Goal: Task Accomplishment & Management: Use online tool/utility

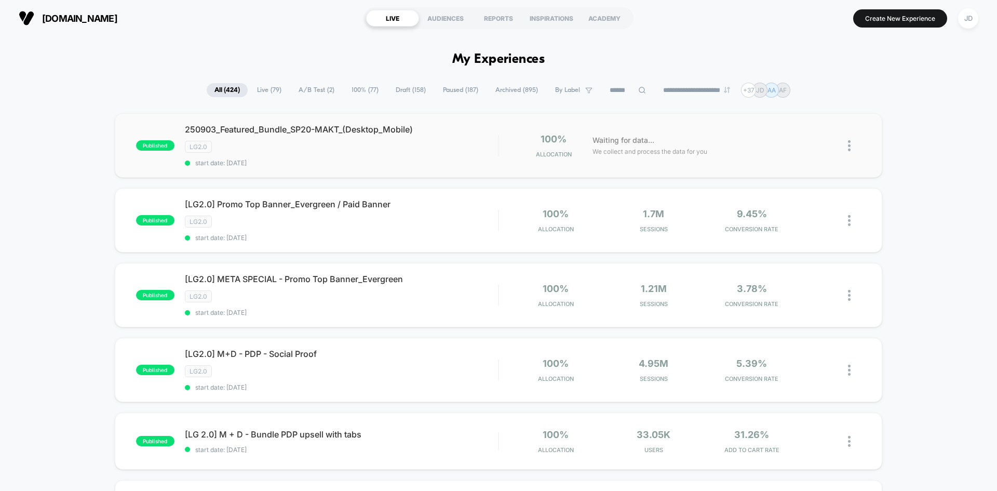
click at [494, 146] on img at bounding box center [849, 145] width 3 height 11
click at [494, 106] on div "Duplicate" at bounding box center [795, 109] width 93 height 23
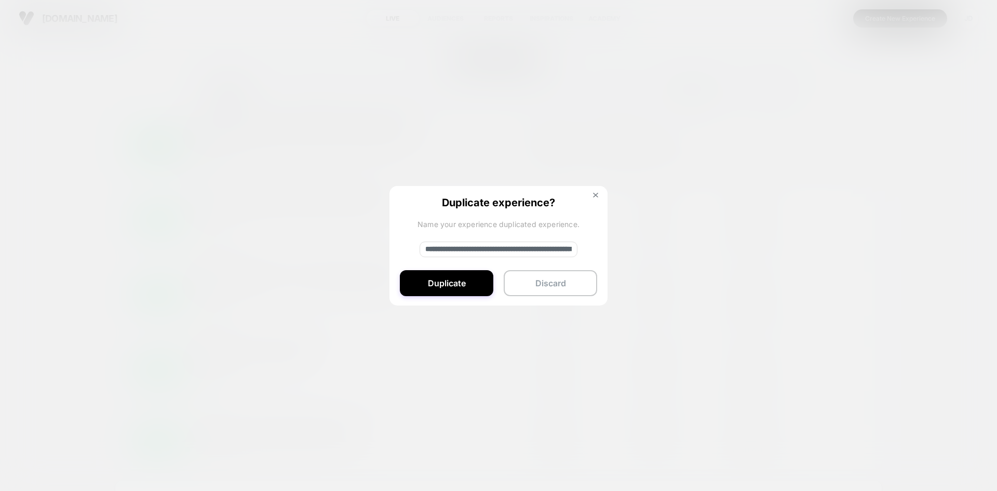
click at [452, 237] on div "**********" at bounding box center [498, 246] width 218 height 120
click at [451, 243] on input "**********" at bounding box center [499, 249] width 158 height 16
paste input "**********"
type input "**********"
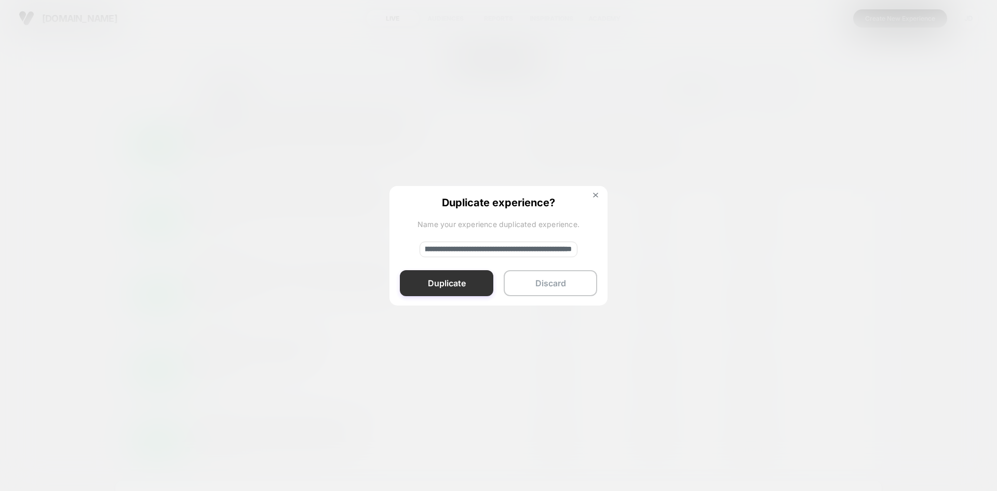
click at [474, 278] on button "Duplicate" at bounding box center [446, 283] width 93 height 26
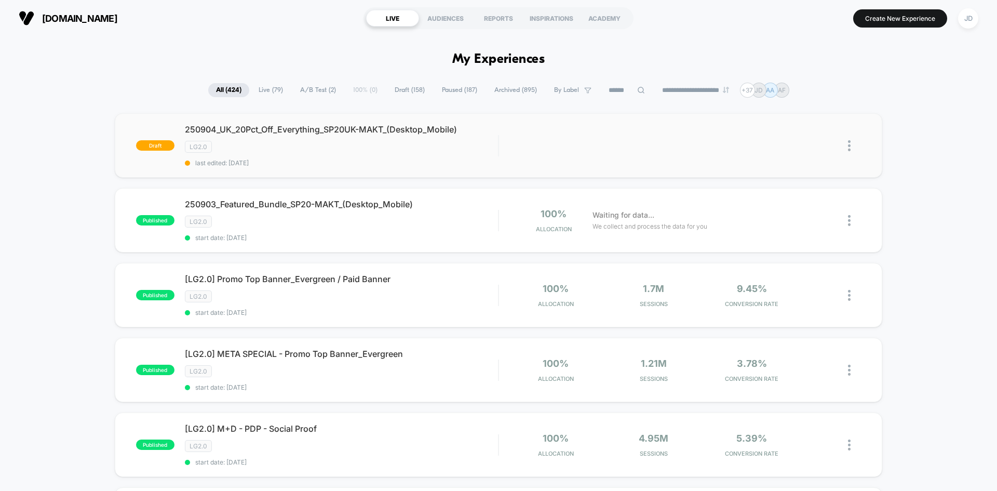
click at [494, 142] on img at bounding box center [849, 145] width 3 height 11
click at [494, 99] on div "Edit" at bounding box center [795, 97] width 93 height 23
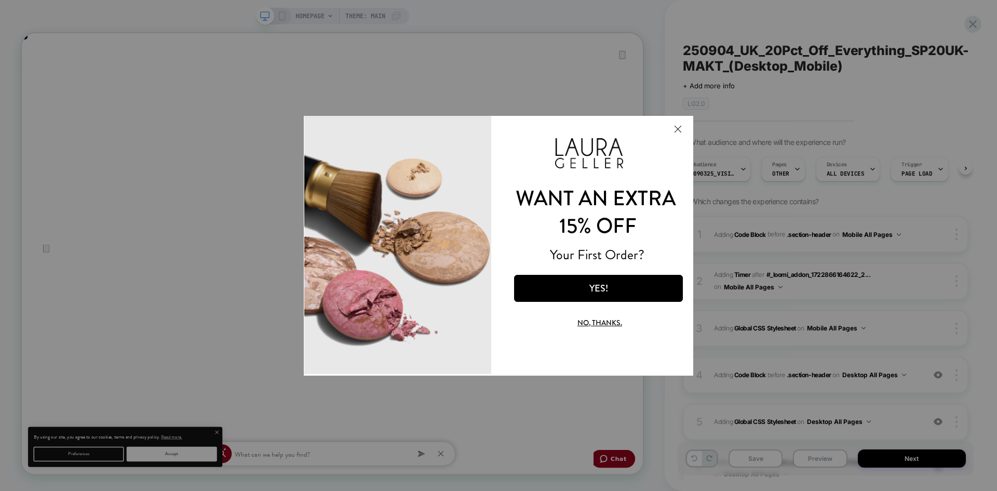
click at [494, 130] on button "Close Modal" at bounding box center [678, 128] width 28 height 25
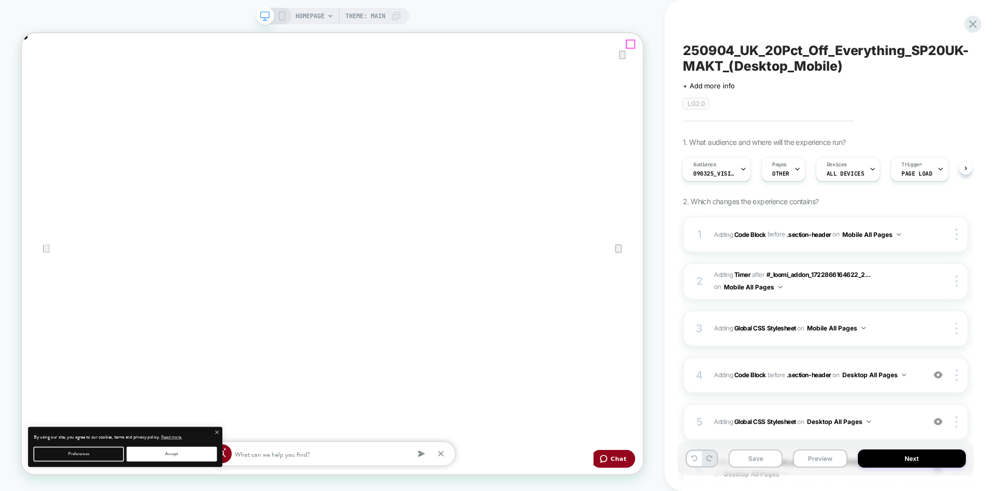
click at [36, 82] on icon "Close" at bounding box center [32, 85] width 7 height 7
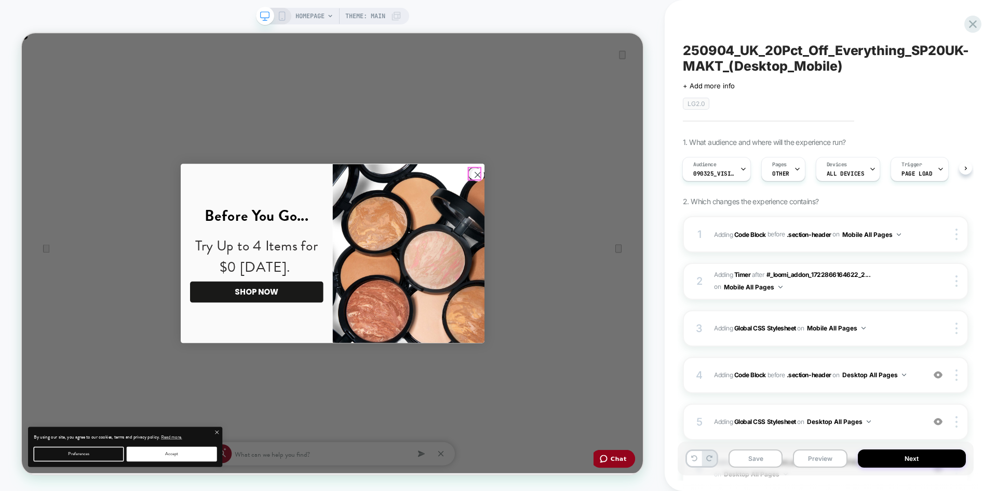
click at [494, 223] on circle "Close dialog" at bounding box center [629, 221] width 17 height 17
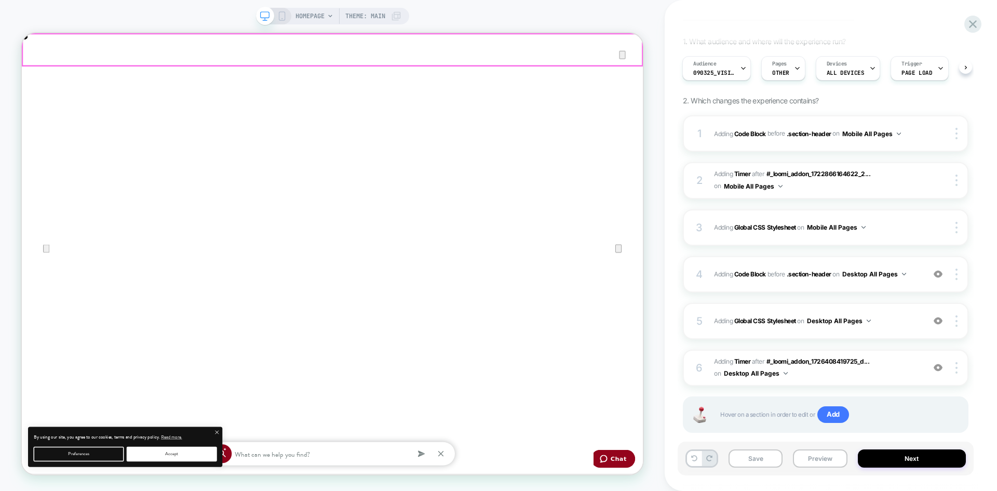
scroll to position [104, 0]
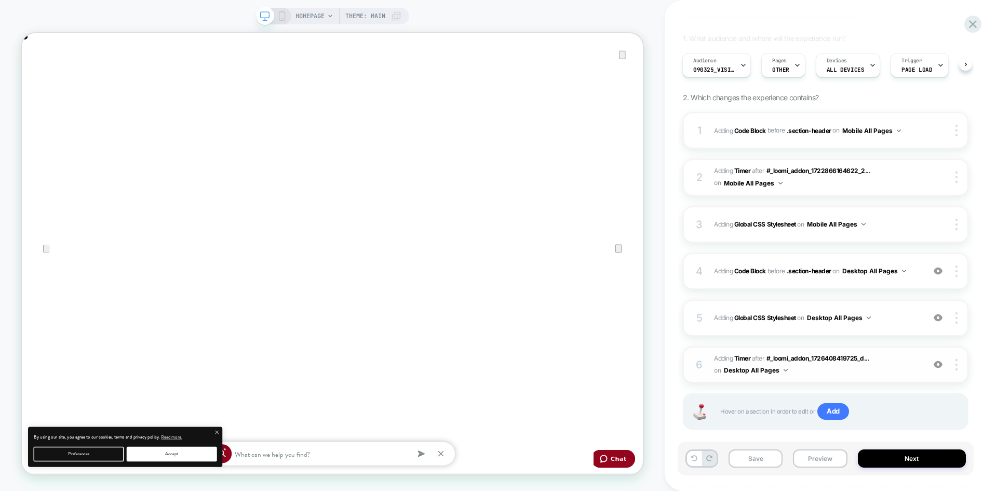
drag, startPoint x: 284, startPoint y: 19, endPoint x: 725, endPoint y: 394, distance: 579.1
click at [284, 19] on rect at bounding box center [282, 16] width 6 height 8
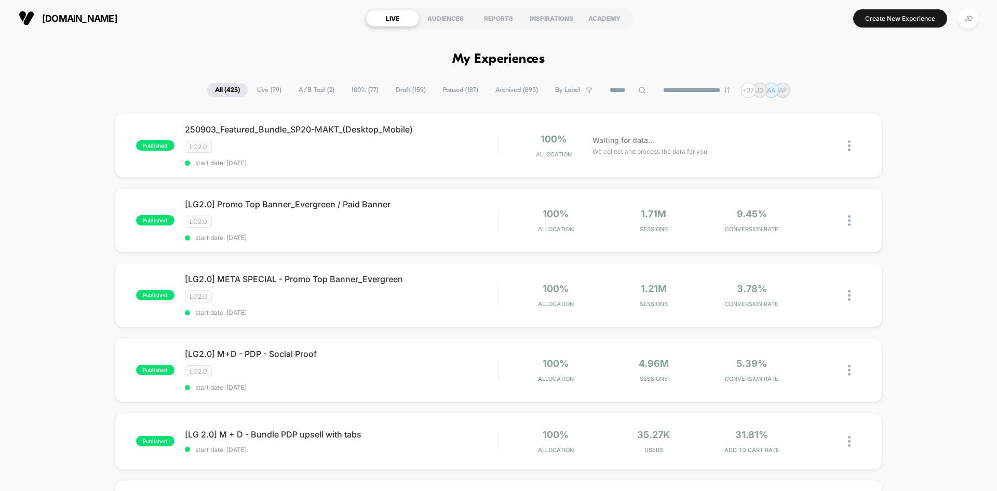
click at [397, 90] on span "Draft ( 159 )" at bounding box center [411, 90] width 46 height 14
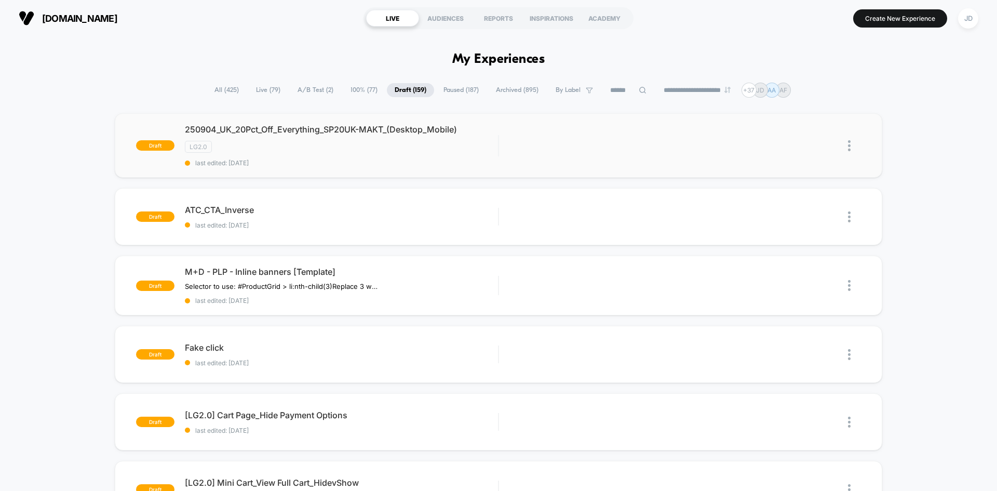
click at [849, 146] on img at bounding box center [849, 145] width 3 height 11
click at [791, 96] on div "Edit" at bounding box center [795, 97] width 93 height 23
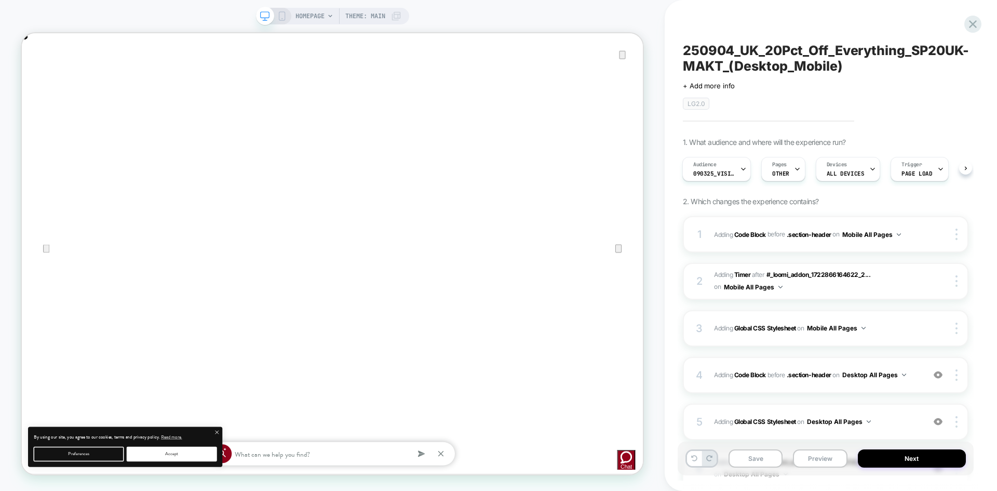
scroll to position [0, 828]
click at [916, 375] on span "Adding Code Block BEFORE .section-header .section-header on Desktop All Pages" at bounding box center [816, 374] width 205 height 13
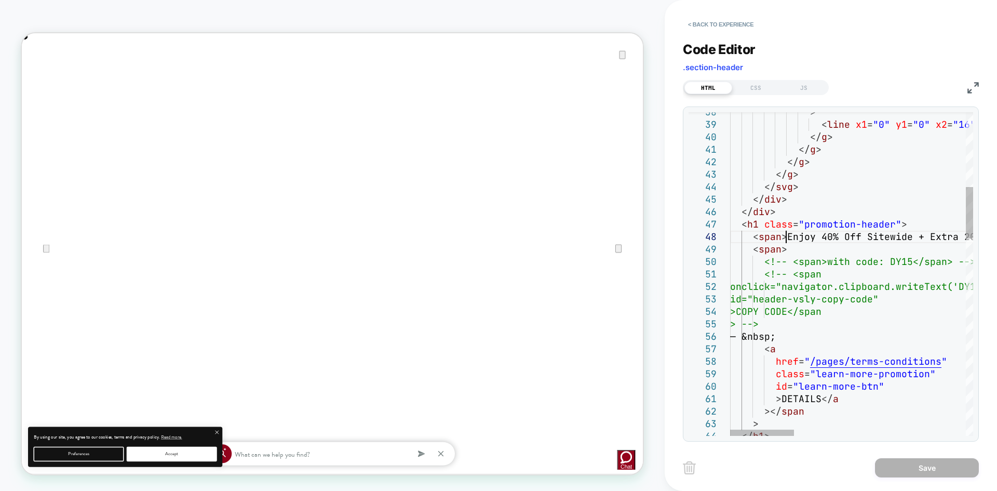
scroll to position [0, 0]
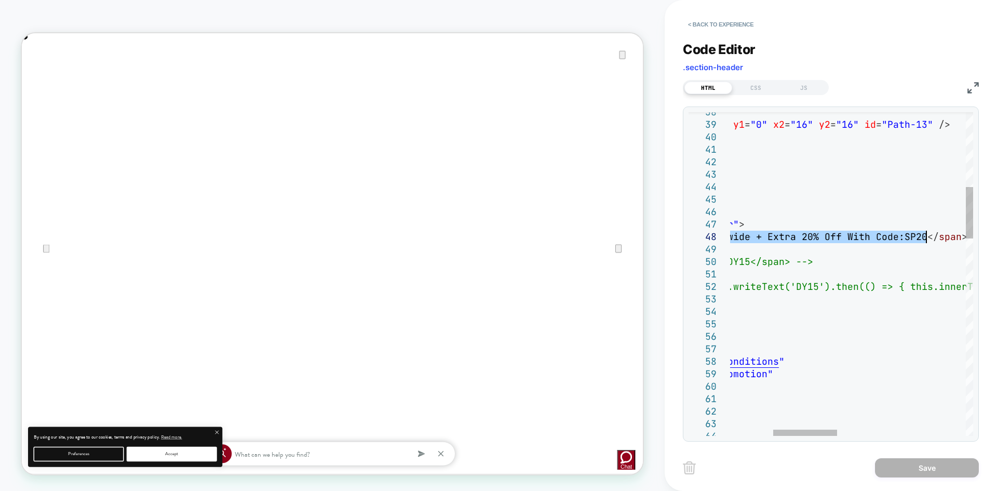
drag, startPoint x: 787, startPoint y: 236, endPoint x: 927, endPoint y: 239, distance: 140.2
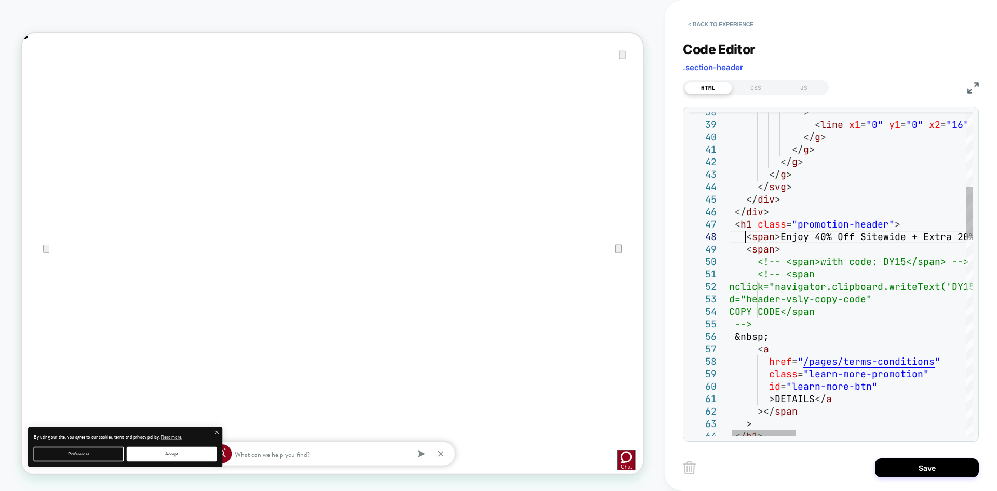
scroll to position [0, 828]
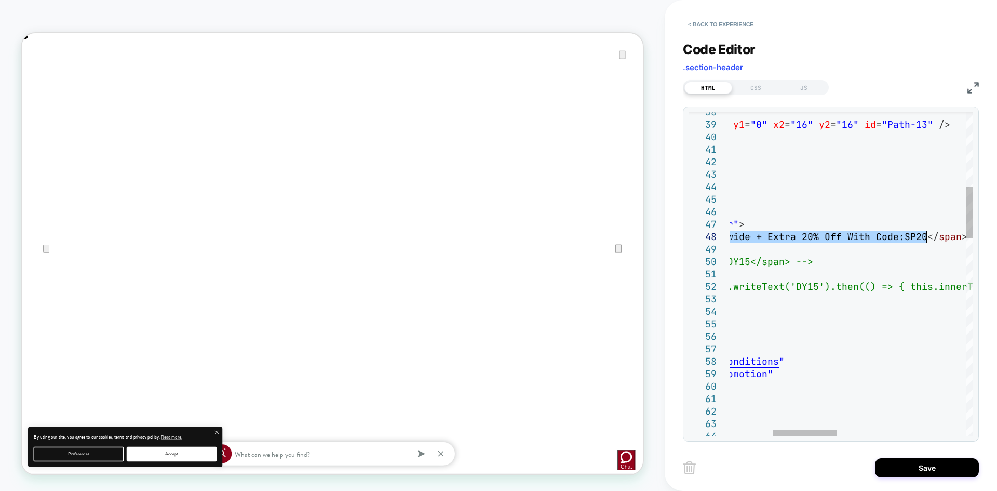
drag, startPoint x: 780, startPoint y: 233, endPoint x: 924, endPoint y: 242, distance: 144.1
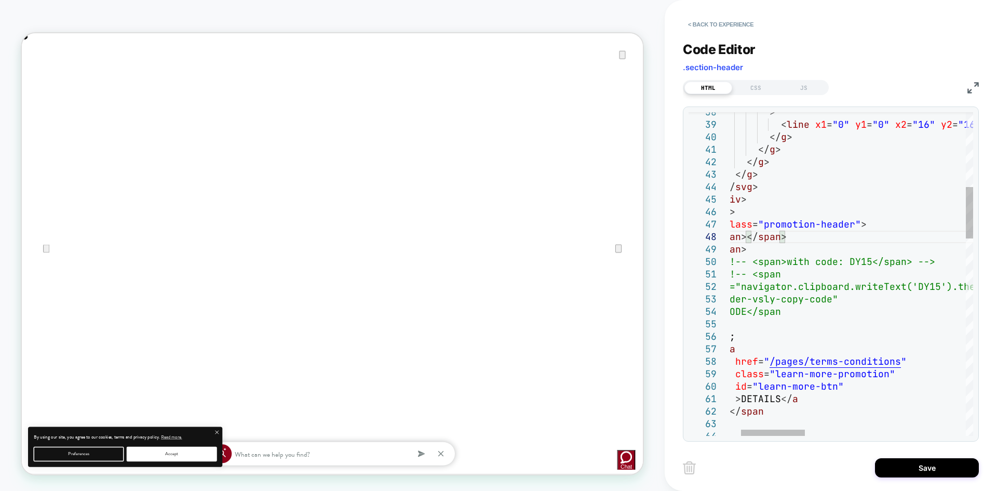
type textarea "**********"
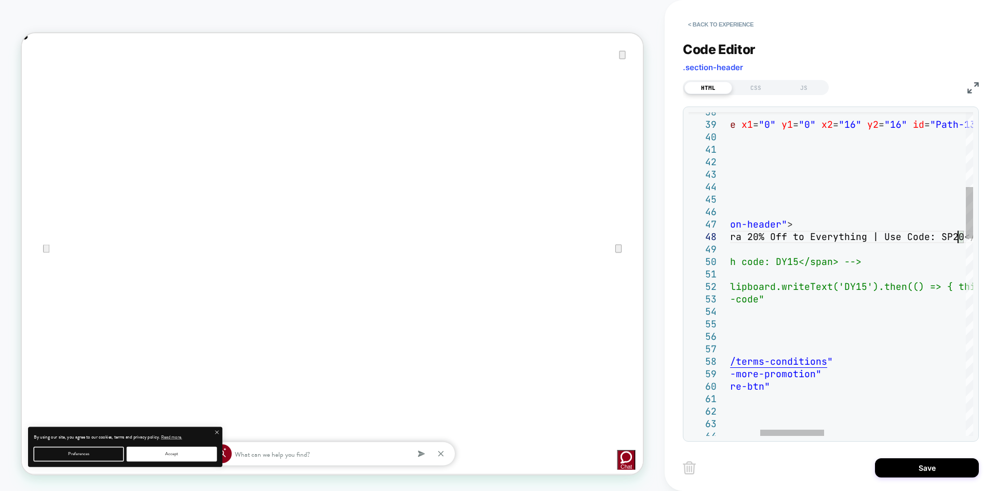
scroll to position [0, 1657]
click at [925, 462] on button "Save" at bounding box center [927, 467] width 104 height 19
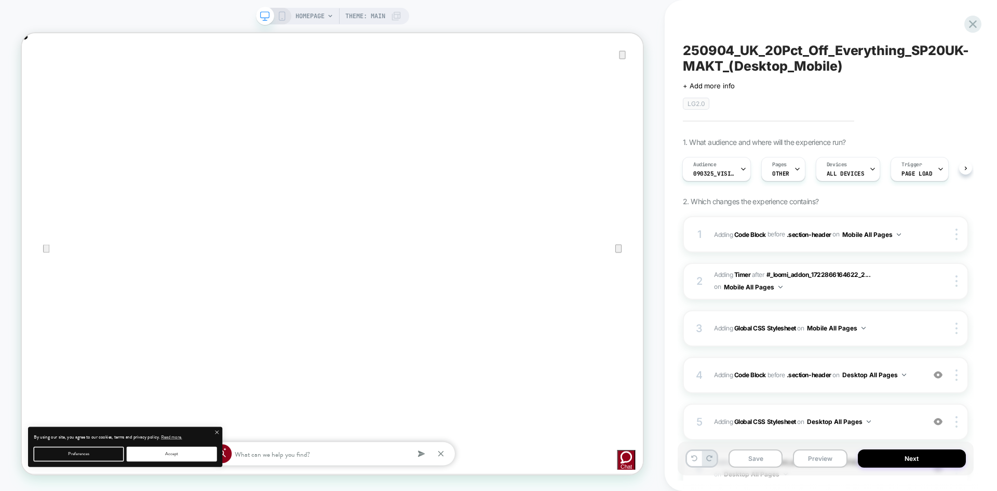
scroll to position [0, 828]
drag, startPoint x: 276, startPoint y: 15, endPoint x: 823, endPoint y: 271, distance: 603.1
click at [277, 15] on icon at bounding box center [281, 15] width 9 height 9
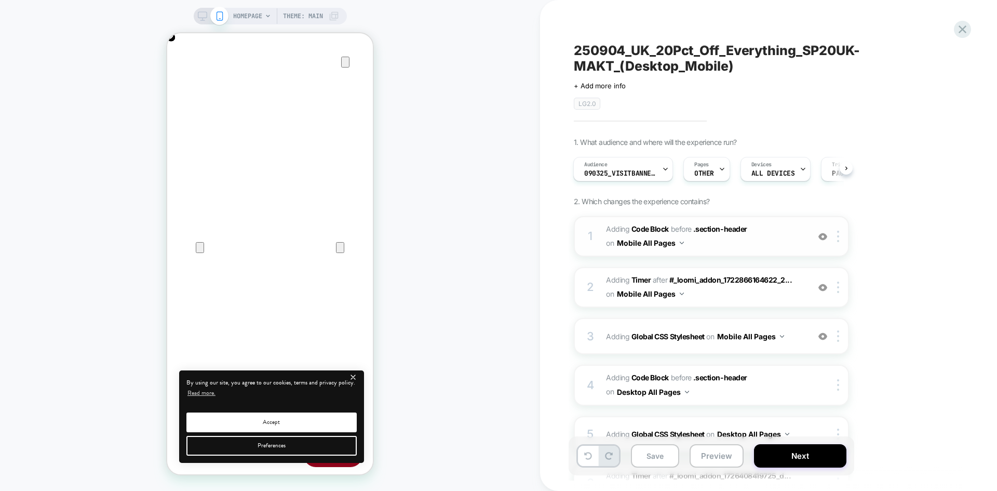
click at [747, 246] on span "Adding Code Block BEFORE .section-header .section-header on Mobile All Pages" at bounding box center [705, 236] width 198 height 28
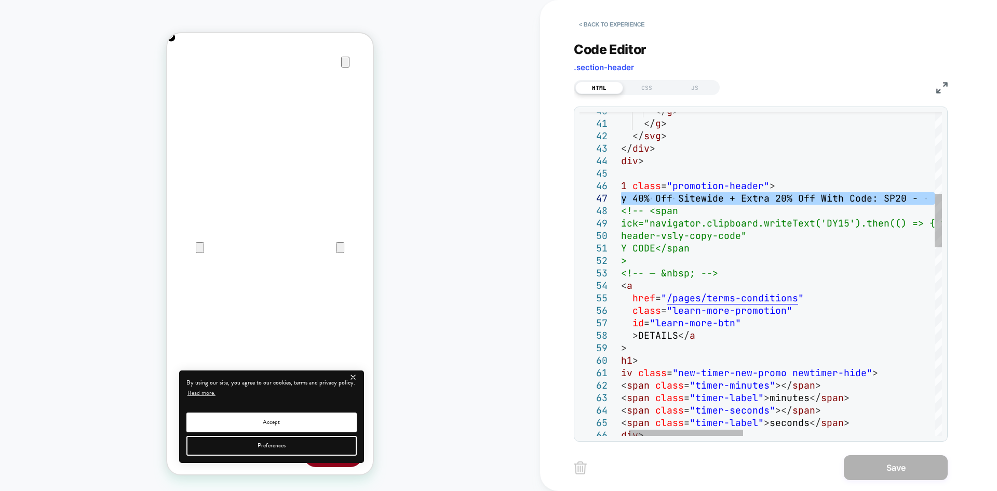
drag, startPoint x: 644, startPoint y: 198, endPoint x: 937, endPoint y: 204, distance: 292.9
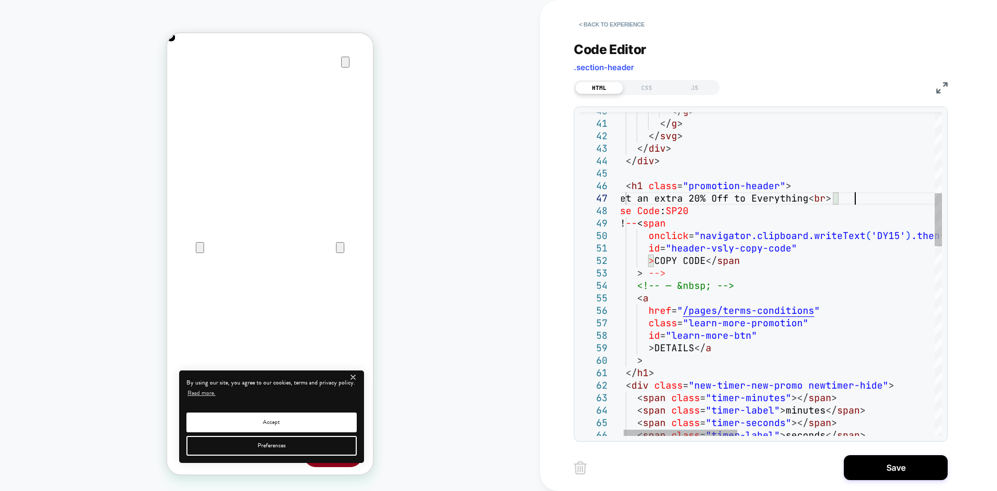
scroll to position [75, 240]
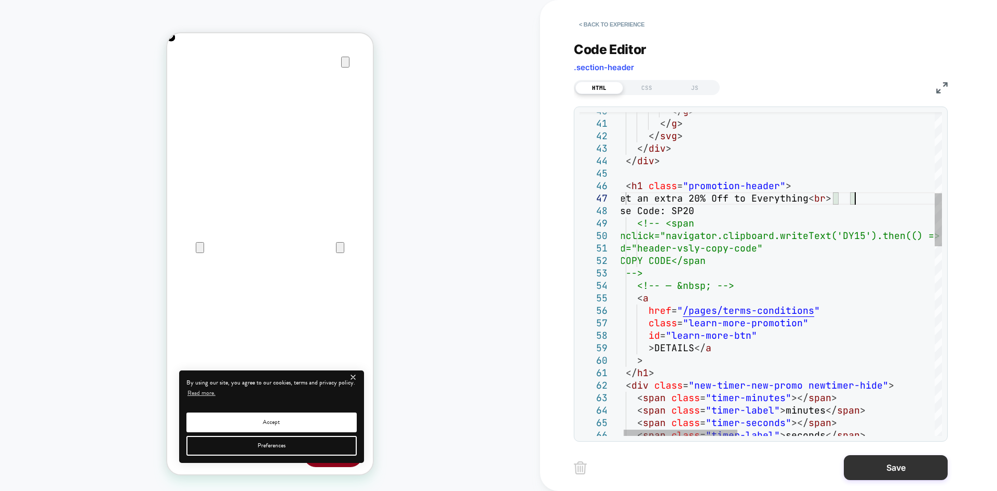
type textarea "**********"
click at [890, 464] on button "Save" at bounding box center [896, 467] width 104 height 25
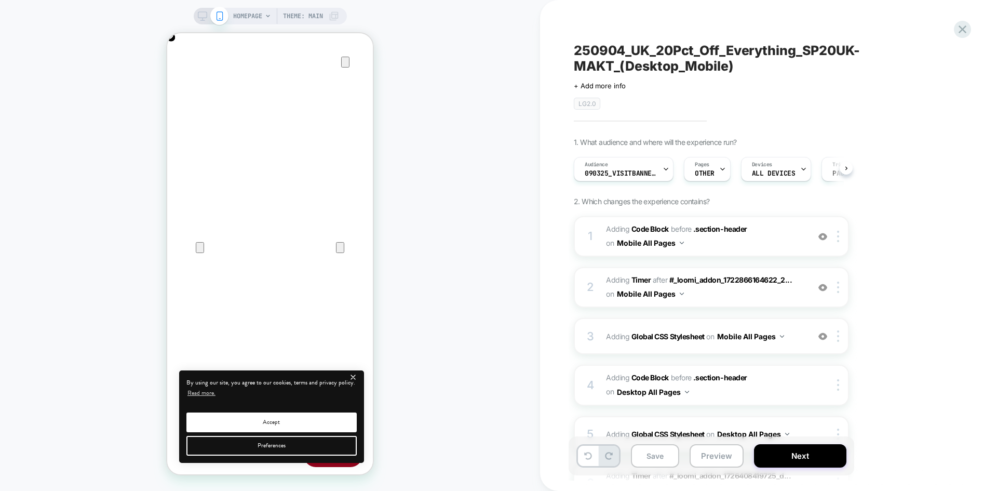
scroll to position [0, 1]
click at [748, 240] on span "Adding Code Block BEFORE .section-header .section-header on Mobile All Pages" at bounding box center [705, 236] width 198 height 28
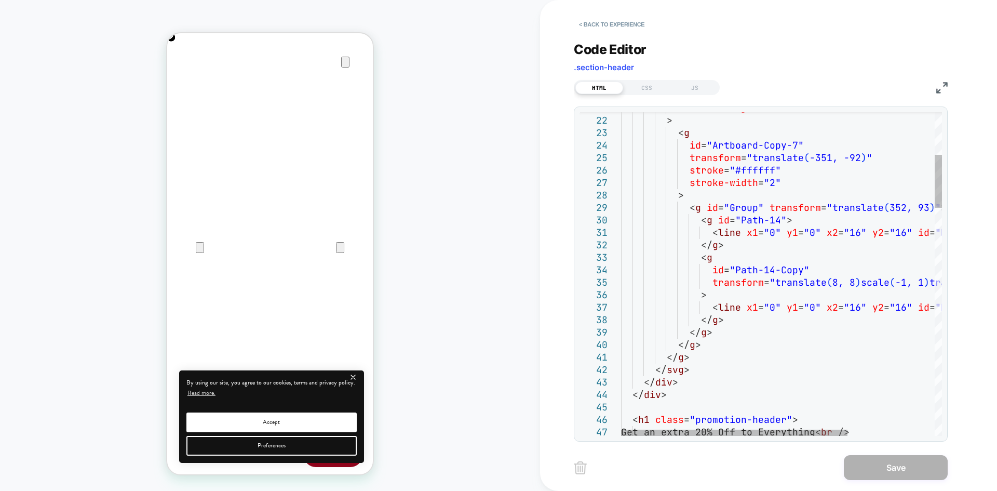
scroll to position [0, 411]
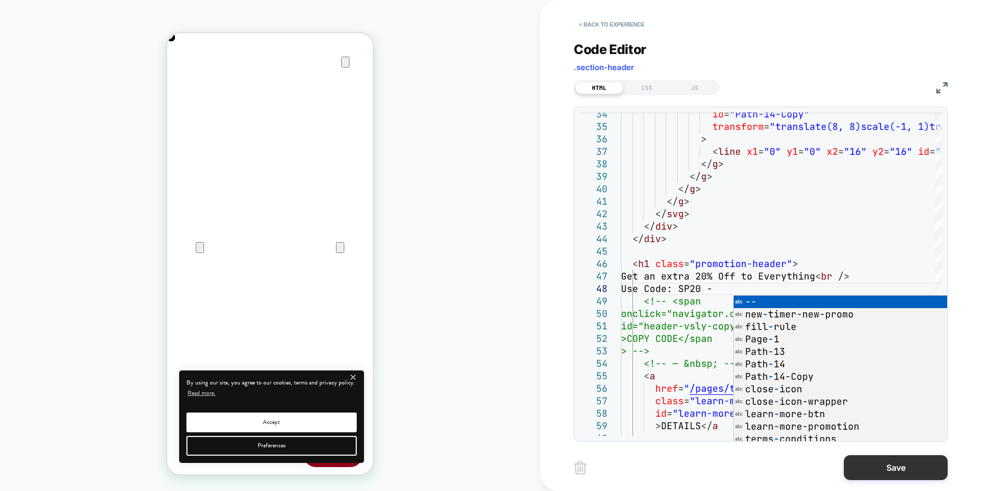
scroll to position [87, 117]
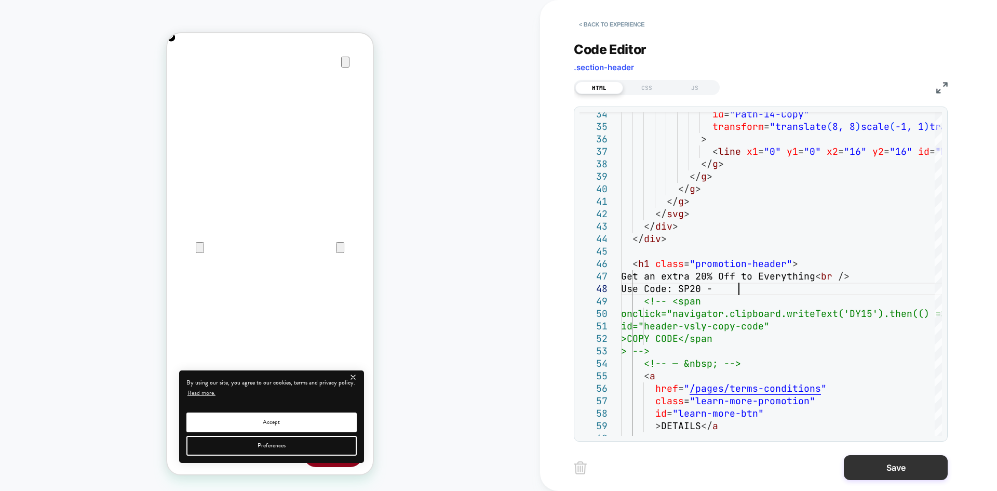
type textarea "**********"
click at [879, 475] on button "Save" at bounding box center [896, 467] width 104 height 25
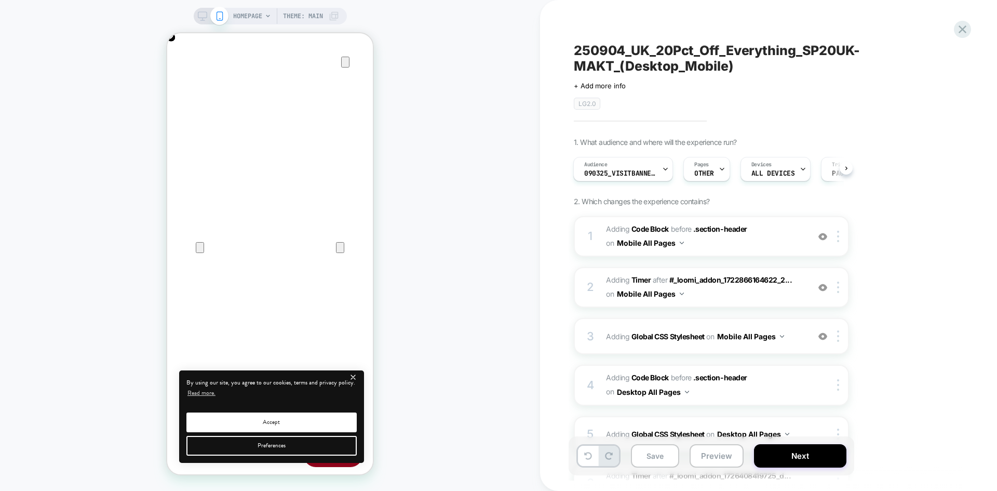
scroll to position [0, 0]
click at [354, 376] on icon "close" at bounding box center [353, 377] width 4 height 4
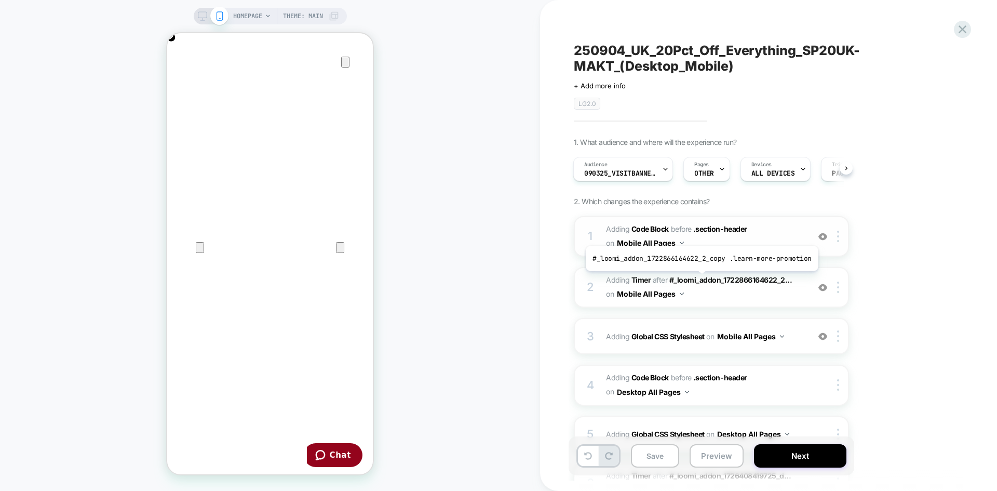
scroll to position [0, 206]
click at [628, 175] on span "090325_VisitBanner_SP20-MAKT" at bounding box center [620, 173] width 73 height 7
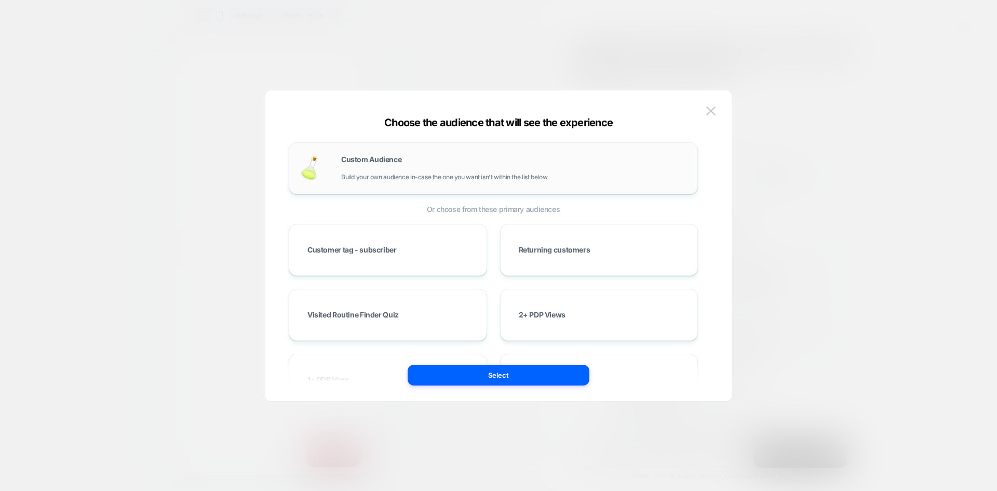
click at [423, 166] on div "Custom Audience Build your own audience in-case the one you want isn't within t…" at bounding box center [514, 168] width 346 height 25
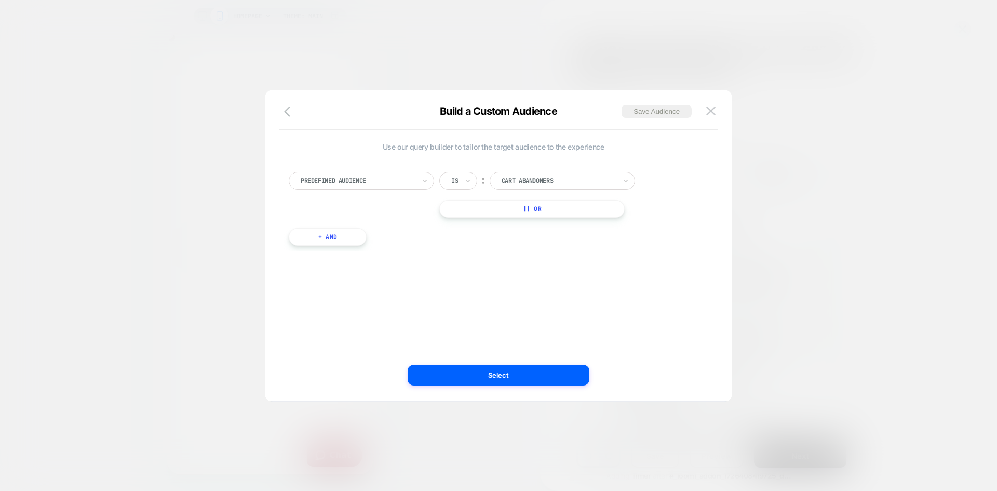
scroll to position [0, 411]
click at [386, 178] on div at bounding box center [358, 180] width 114 height 9
type input "*****"
click at [349, 225] on div "Visit In Page" at bounding box center [366, 223] width 135 height 17
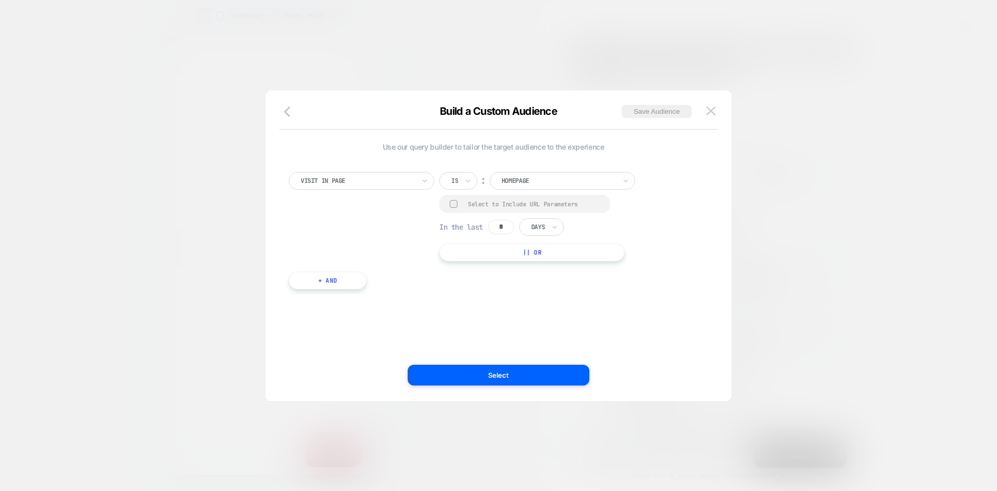
click at [453, 178] on input "text" at bounding box center [453, 180] width 4 height 9
click at [477, 237] on div "Contains" at bounding box center [484, 242] width 68 height 17
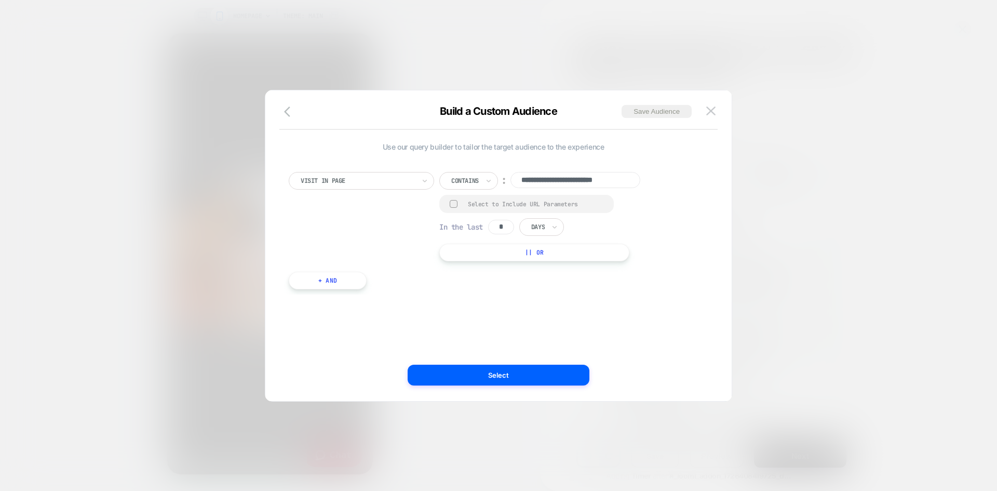
scroll to position [0, 411]
click at [503, 225] on input "*" at bounding box center [501, 227] width 26 height 15
click at [453, 203] on div at bounding box center [454, 204] width 8 height 8
drag, startPoint x: 509, startPoint y: 230, endPoint x: 479, endPoint y: 226, distance: 30.4
click at [479, 226] on div "In the last * Days" at bounding box center [501, 228] width 125 height 18
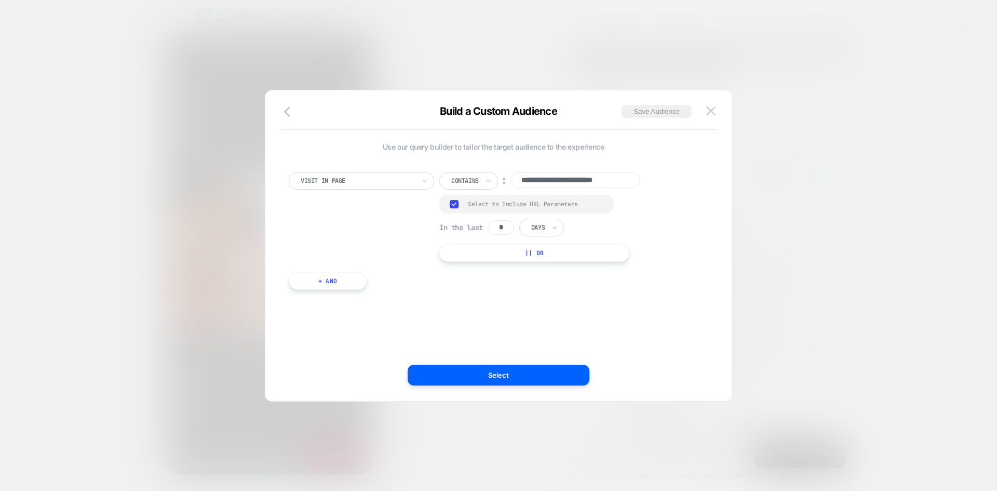
type input "*"
click at [552, 227] on div "Days" at bounding box center [541, 228] width 45 height 18
click at [552, 253] on div "Hours" at bounding box center [566, 256] width 68 height 17
click at [558, 179] on input "**********" at bounding box center [575, 180] width 130 height 16
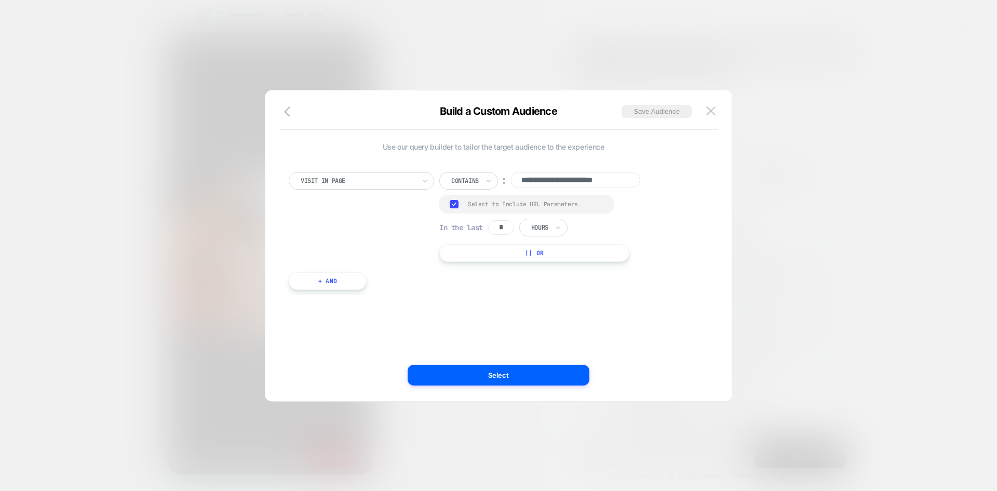
paste input
click at [557, 180] on input "**********" at bounding box center [575, 180] width 130 height 16
paste input "**********"
type input "**********"
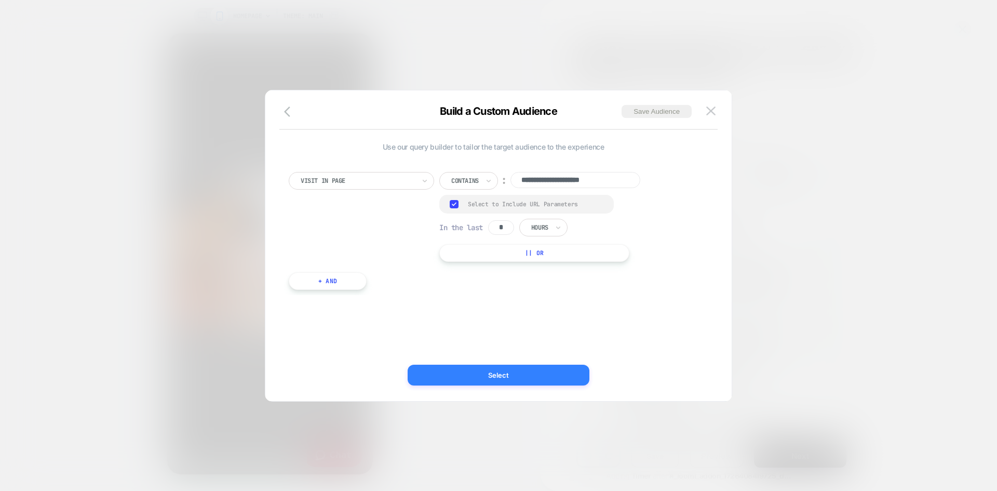
click at [493, 378] on button "Select" at bounding box center [499, 375] width 182 height 21
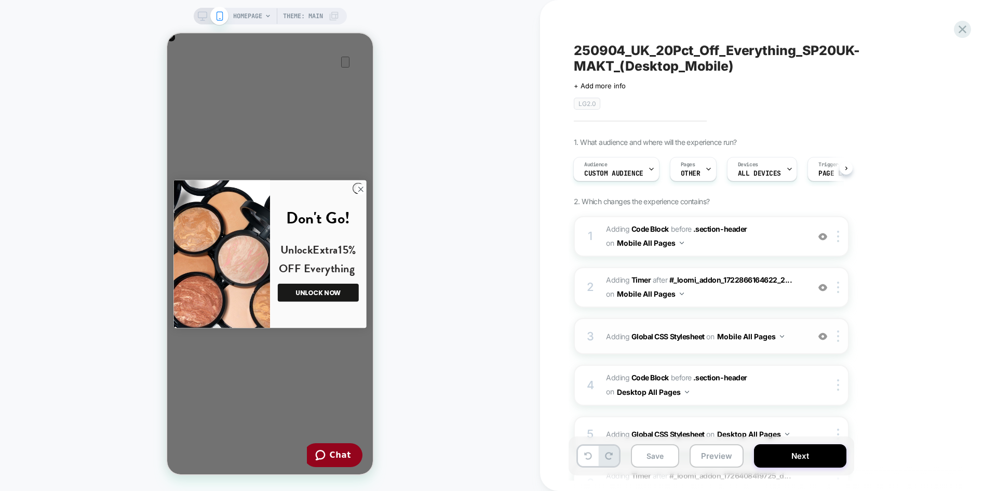
scroll to position [0, 0]
click at [356, 189] on circle "Close dialog" at bounding box center [361, 189] width 11 height 11
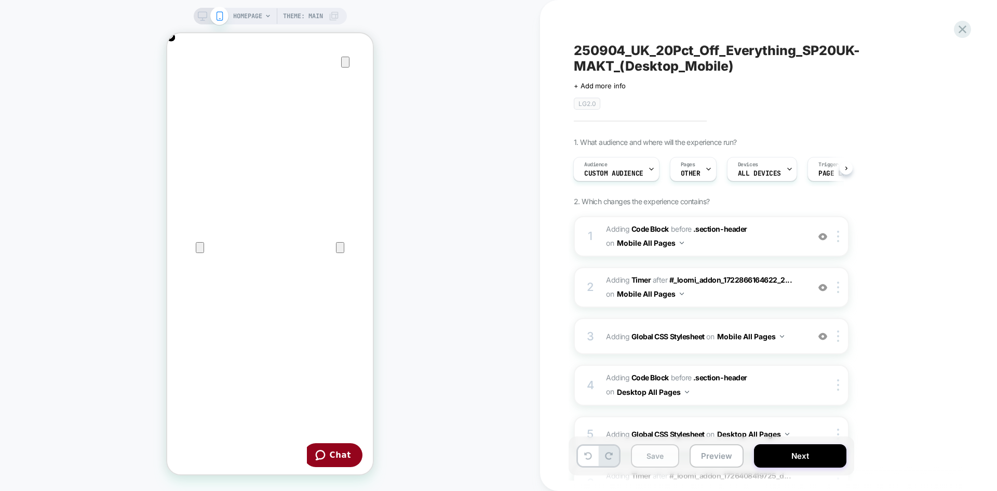
click at [656, 451] on button "Save" at bounding box center [655, 455] width 48 height 23
click at [661, 457] on button "Save" at bounding box center [655, 455] width 48 height 23
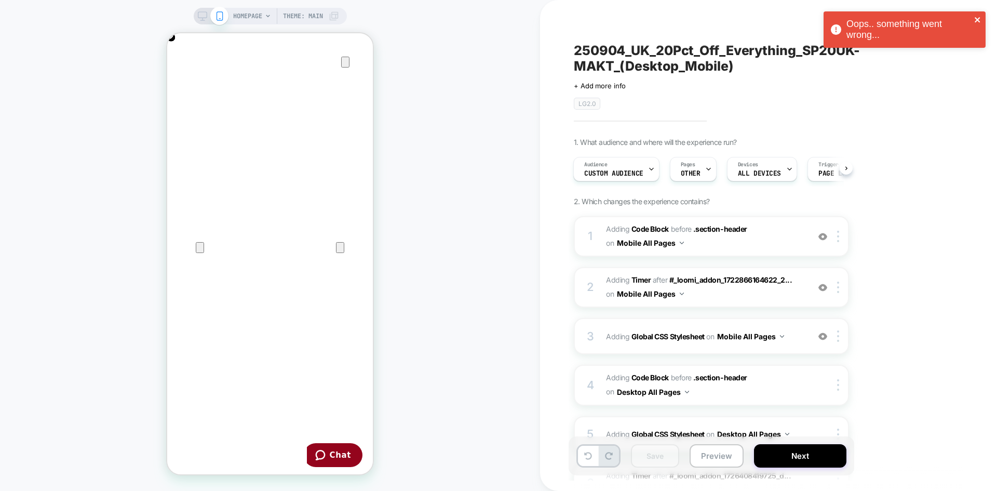
click at [977, 18] on icon "close" at bounding box center [977, 20] width 7 height 8
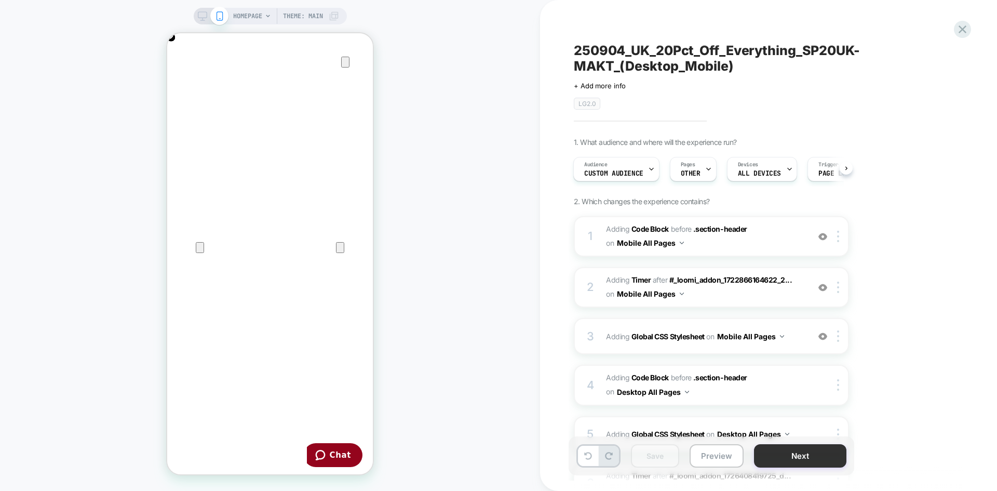
click at [812, 454] on button "Next" at bounding box center [800, 455] width 92 height 23
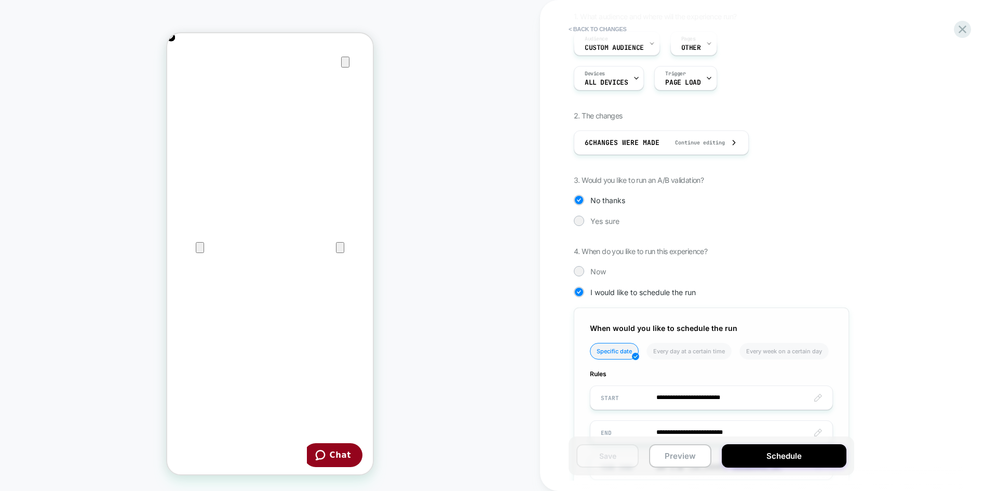
scroll to position [0, 0]
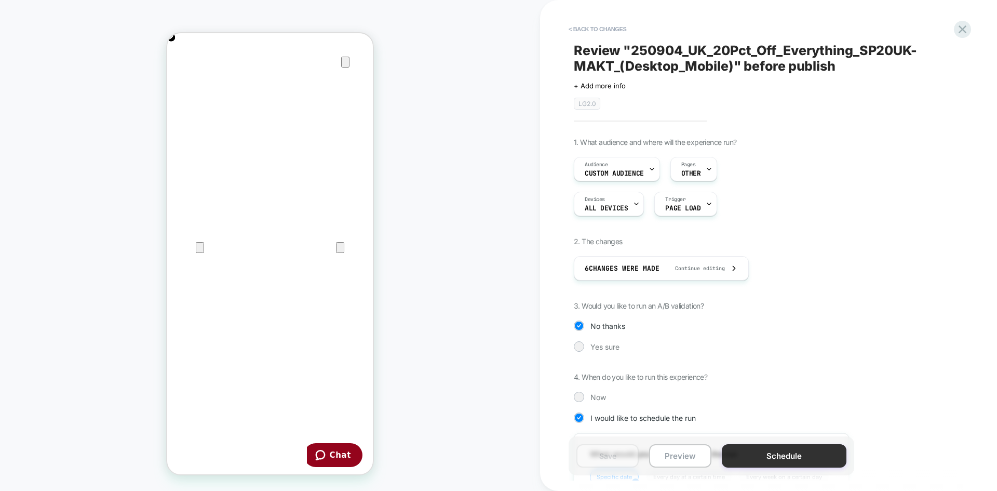
click at [754, 451] on button "Schedule" at bounding box center [784, 455] width 125 height 23
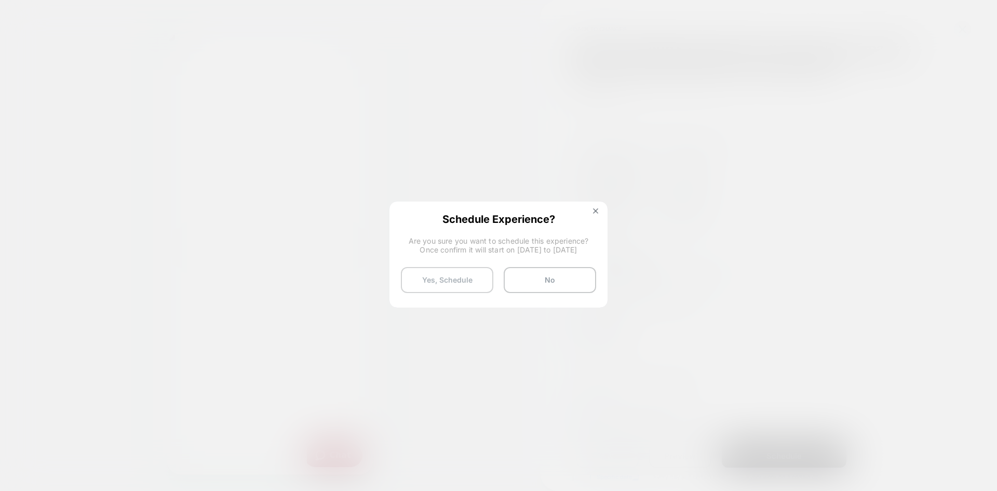
scroll to position [0, 206]
click at [484, 285] on button "Yes, Schedule" at bounding box center [447, 280] width 92 height 26
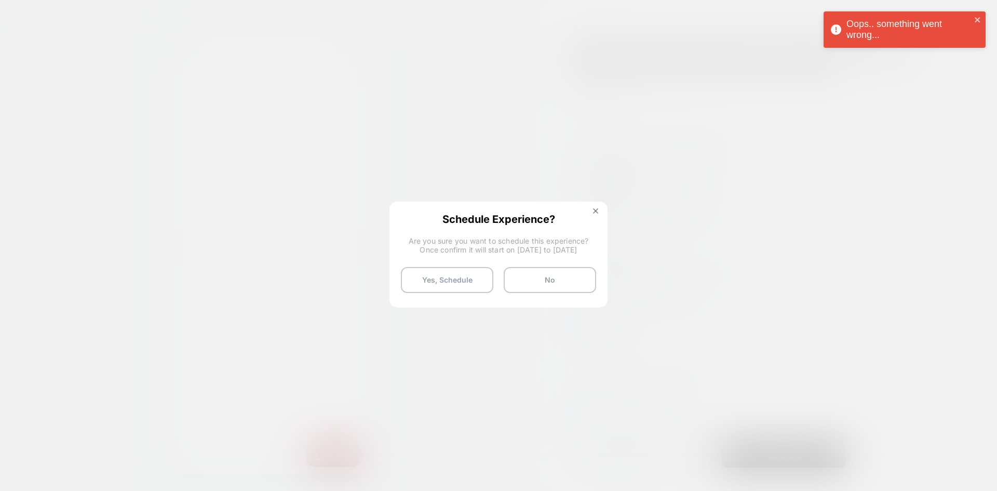
click at [979, 15] on div "Oops.. something went wrong..." at bounding box center [905, 29] width 162 height 36
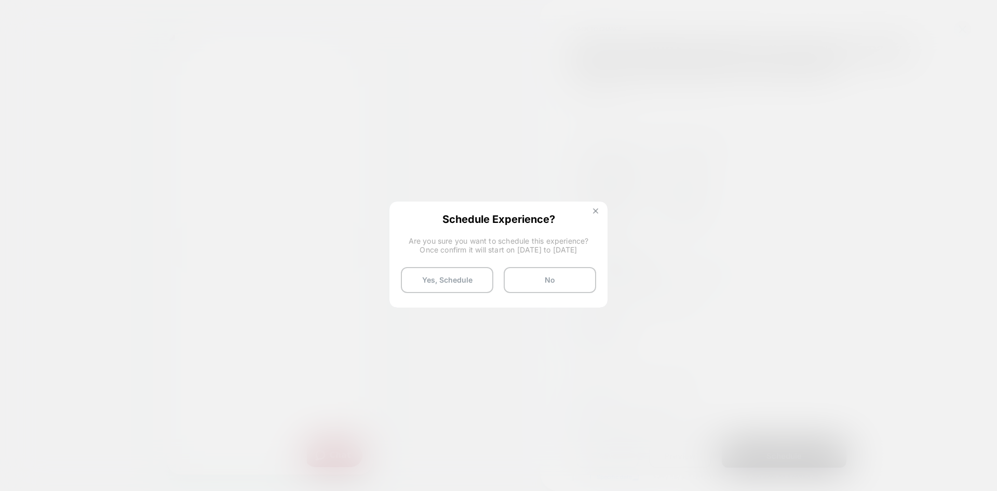
click at [594, 212] on img at bounding box center [595, 210] width 5 height 5
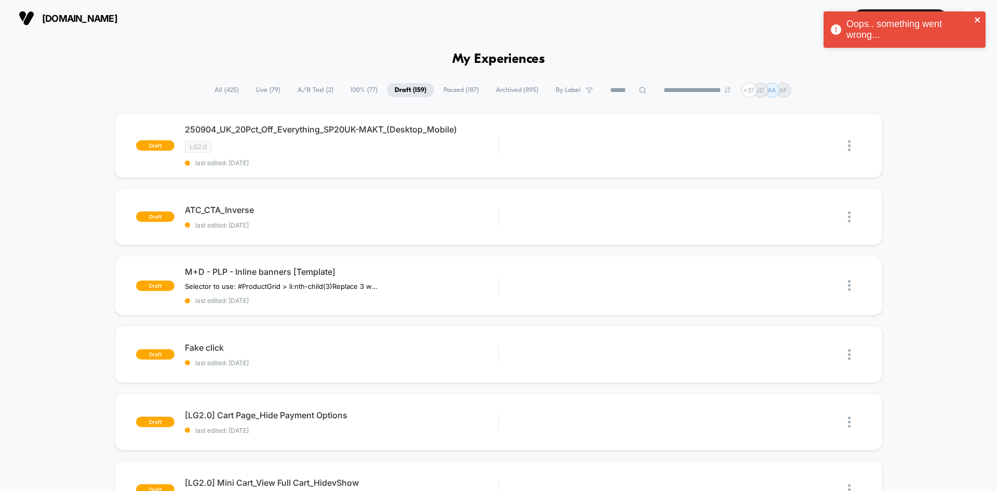
click at [978, 18] on icon "close" at bounding box center [977, 20] width 7 height 8
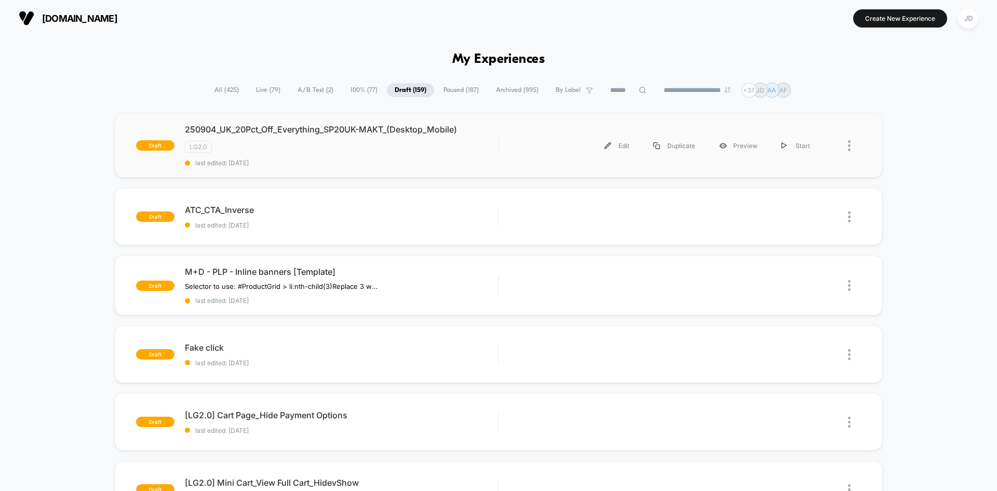
click at [853, 146] on div at bounding box center [854, 145] width 13 height 23
click at [786, 100] on div "Edit" at bounding box center [795, 97] width 93 height 23
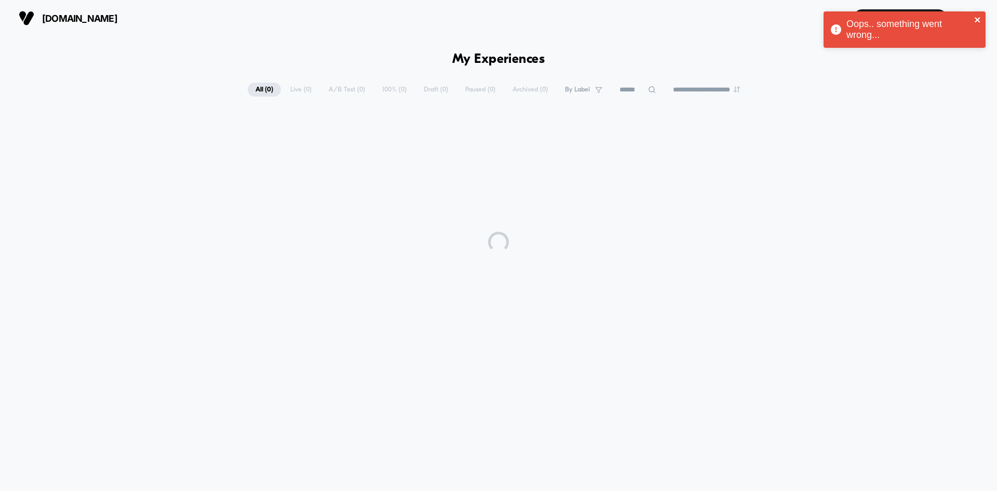
click at [979, 20] on icon "close" at bounding box center [977, 20] width 7 height 8
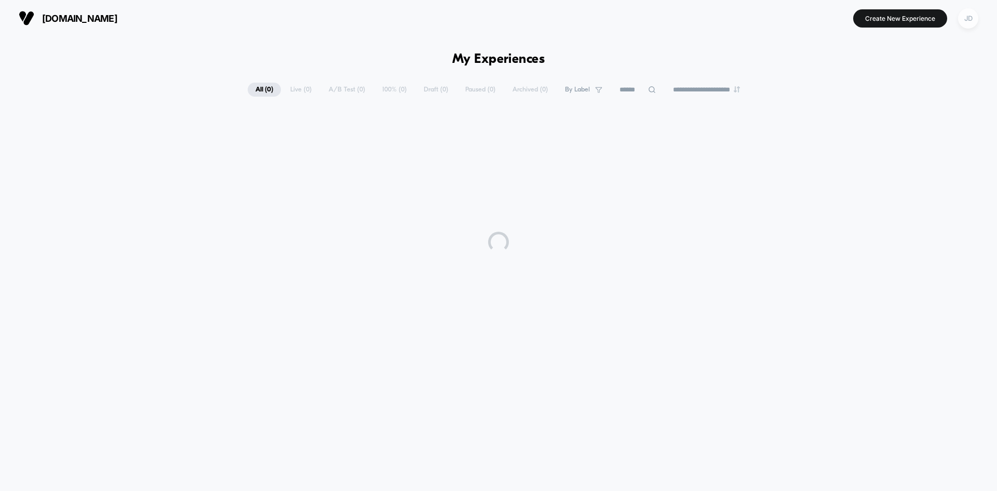
click at [974, 17] on div "JD" at bounding box center [968, 18] width 20 height 20
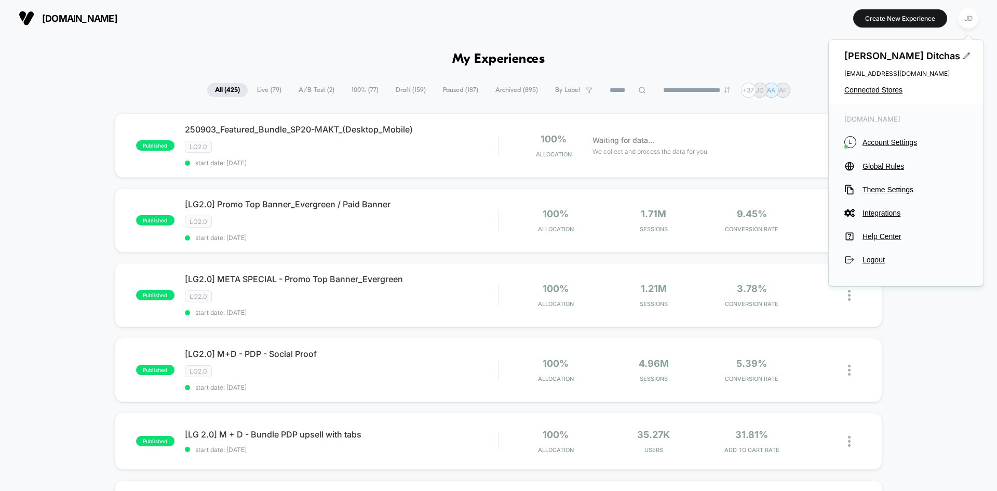
click at [397, 88] on span "Draft ( 159 )" at bounding box center [411, 90] width 46 height 14
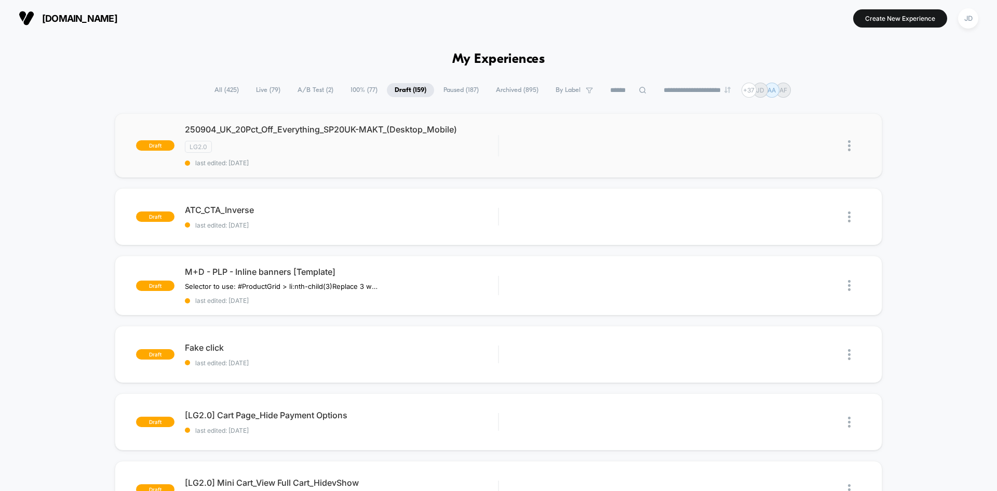
click at [850, 146] on img at bounding box center [849, 145] width 3 height 11
click at [800, 101] on div "Edit" at bounding box center [795, 97] width 93 height 23
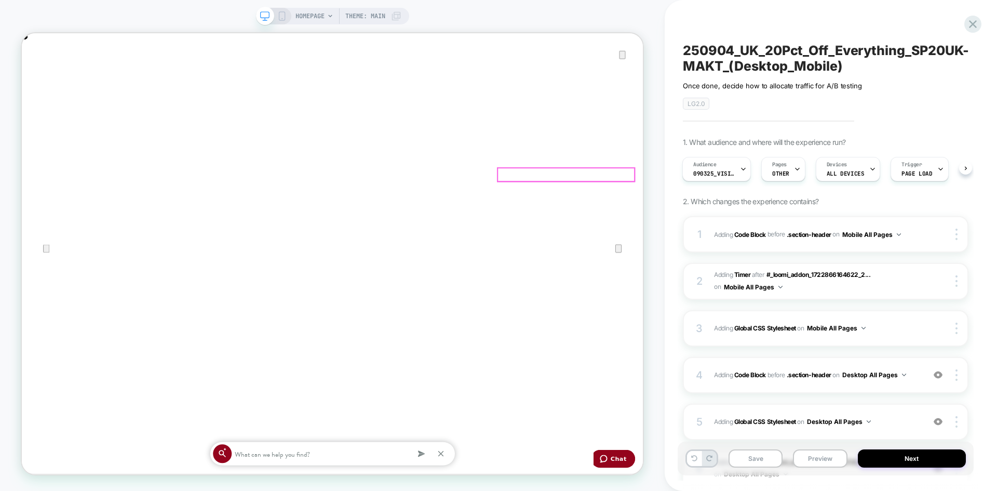
type input "*"
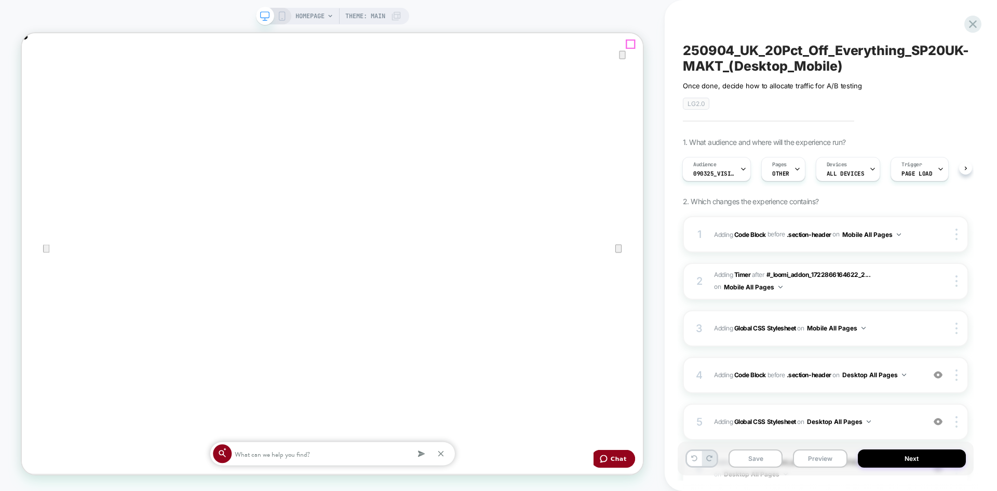
click at [36, 82] on icon "Close" at bounding box center [32, 85] width 7 height 7
click at [914, 382] on div "4 Adding Code Block BEFORE .section-header .section-header on Desktop All Pages…" at bounding box center [826, 375] width 286 height 36
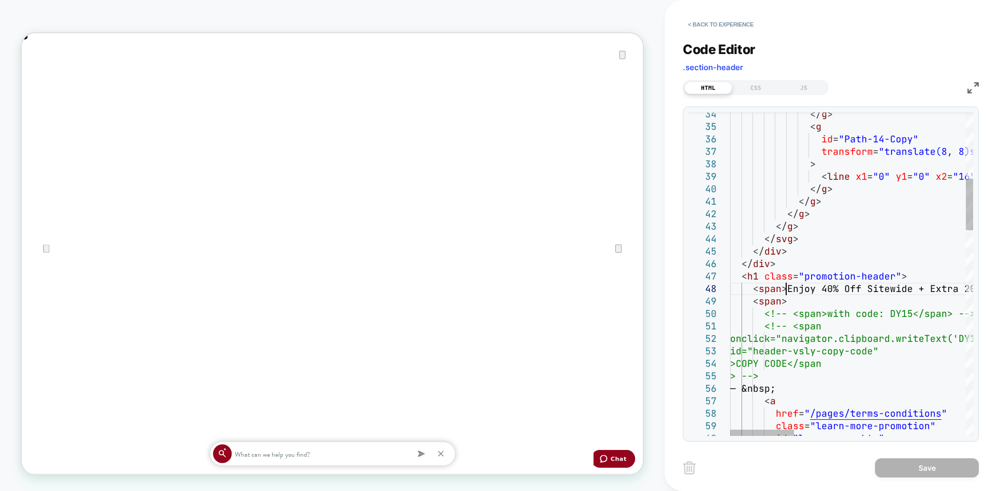
scroll to position [0, 0]
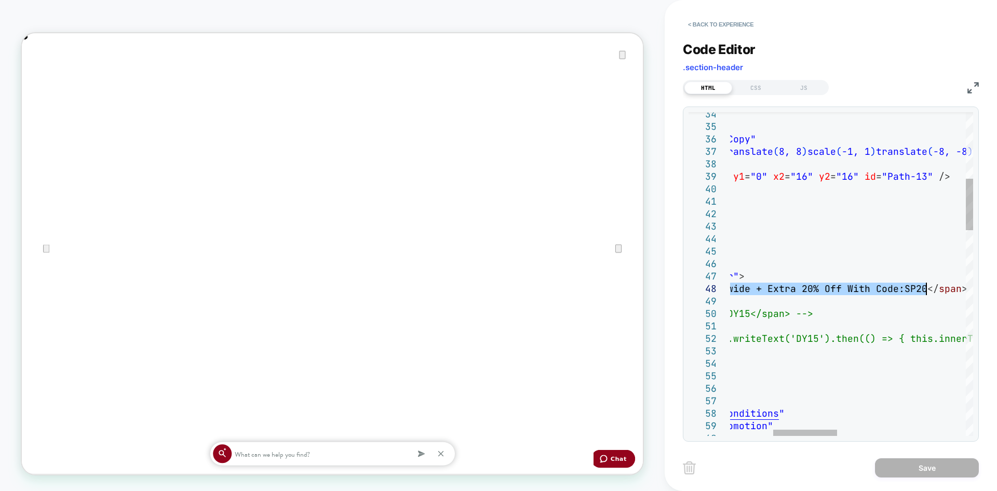
drag, startPoint x: 786, startPoint y: 286, endPoint x: 924, endPoint y: 291, distance: 138.2
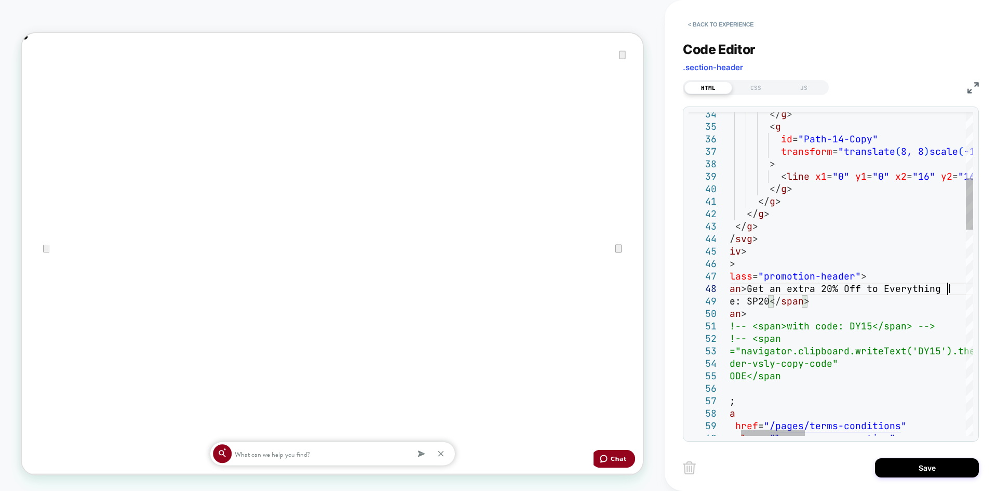
type textarea "**********"
click at [933, 468] on button "Save" at bounding box center [927, 467] width 104 height 19
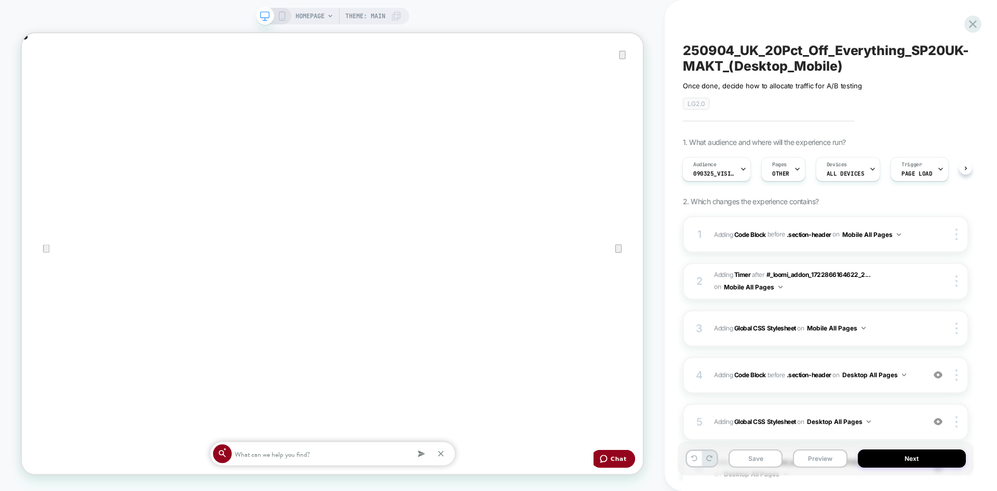
scroll to position [0, 828]
drag, startPoint x: 282, startPoint y: 15, endPoint x: 898, endPoint y: 264, distance: 663.7
click at [282, 15] on icon at bounding box center [281, 15] width 9 height 9
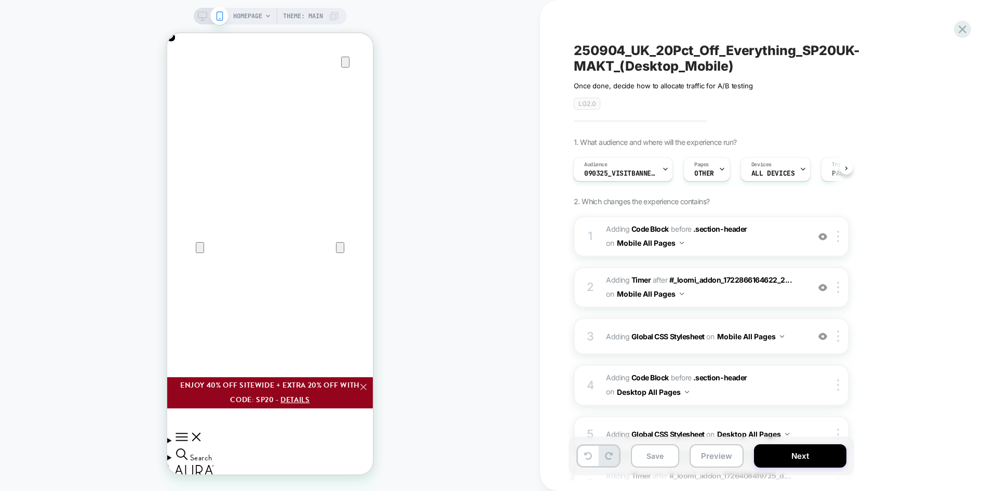
scroll to position [0, 206]
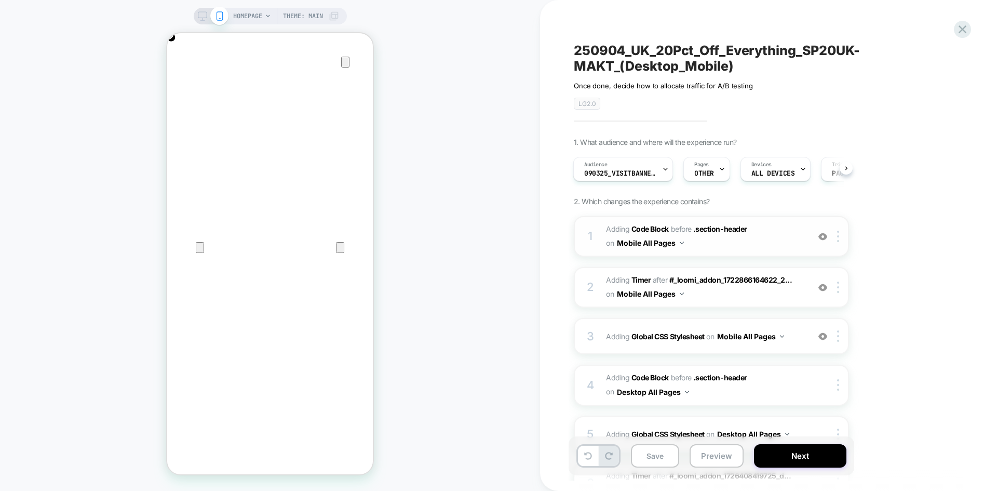
click at [757, 234] on span "Adding Code Block BEFORE .section-header .section-header on Mobile All Pages" at bounding box center [705, 236] width 198 height 28
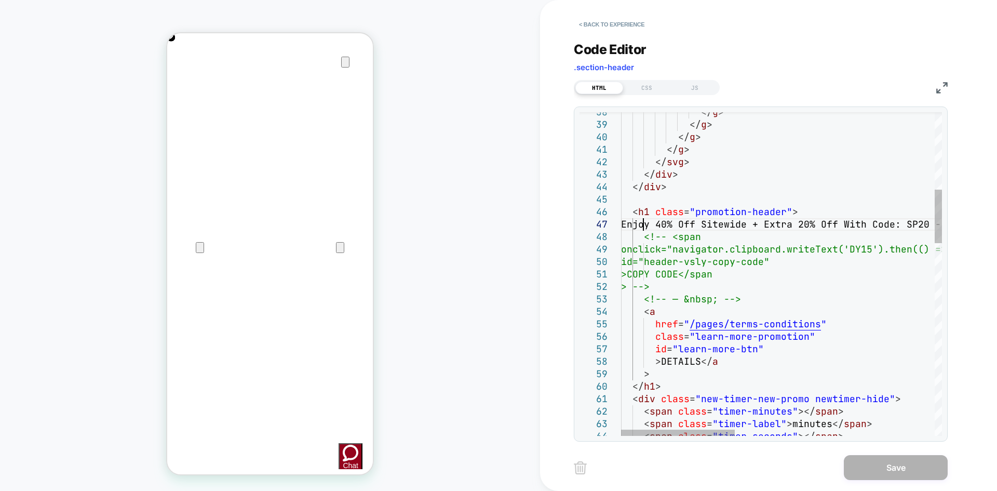
scroll to position [0, 0]
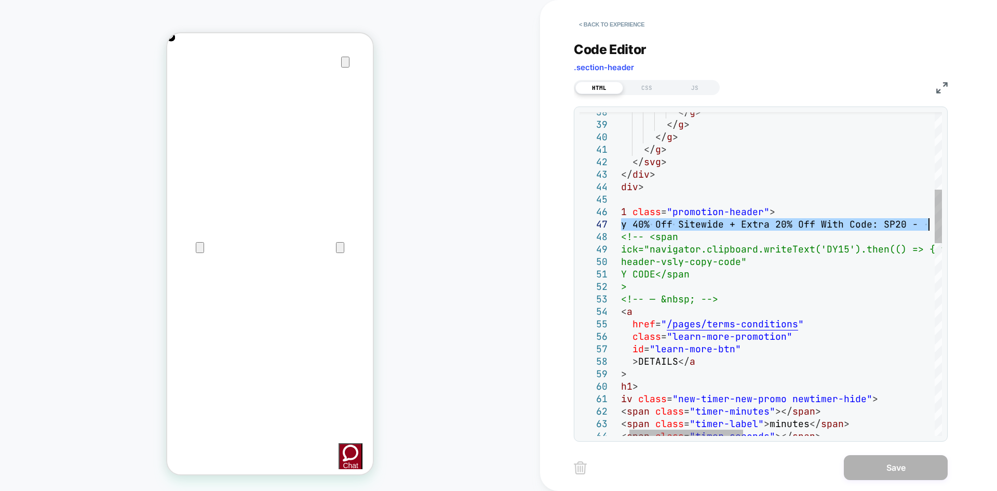
drag, startPoint x: 643, startPoint y: 224, endPoint x: 930, endPoint y: 226, distance: 286.1
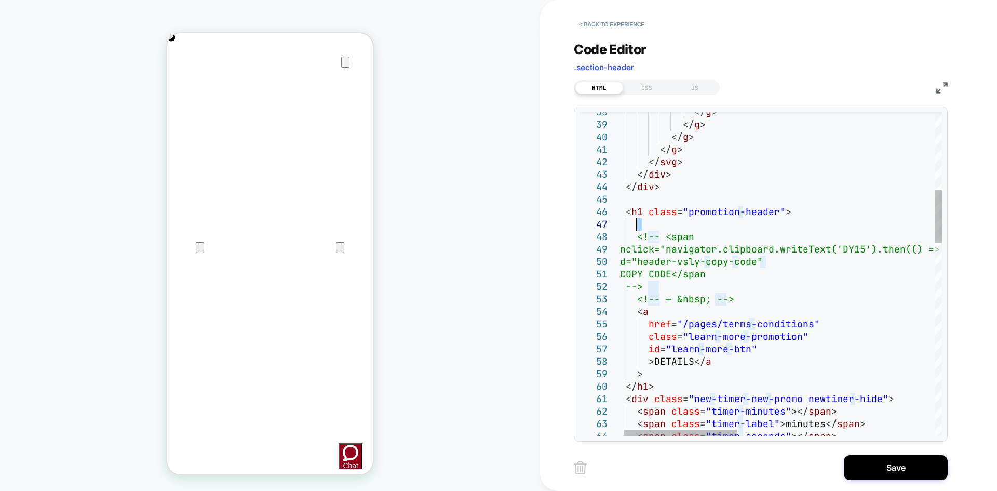
drag, startPoint x: 653, startPoint y: 223, endPoint x: 637, endPoint y: 223, distance: 15.6
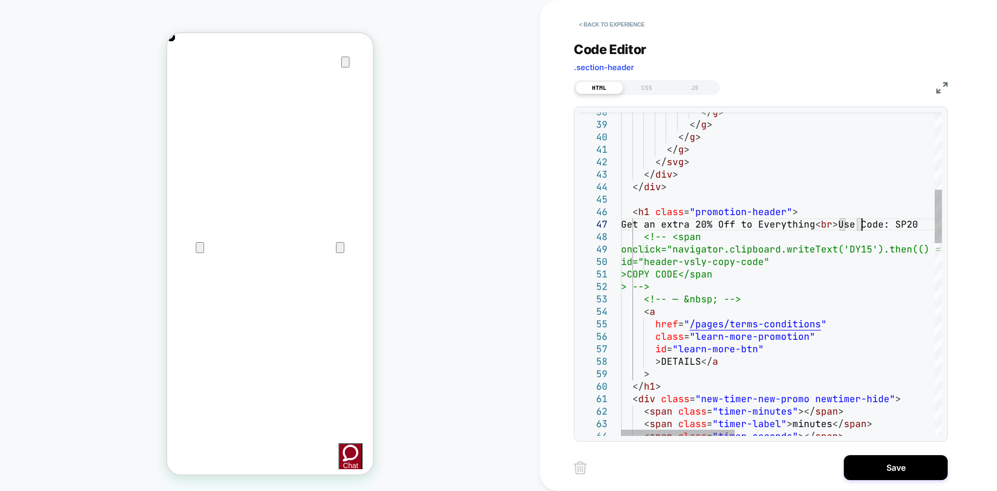
scroll to position [75, 247]
type textarea "**********"
click at [890, 473] on button "Save" at bounding box center [896, 467] width 104 height 25
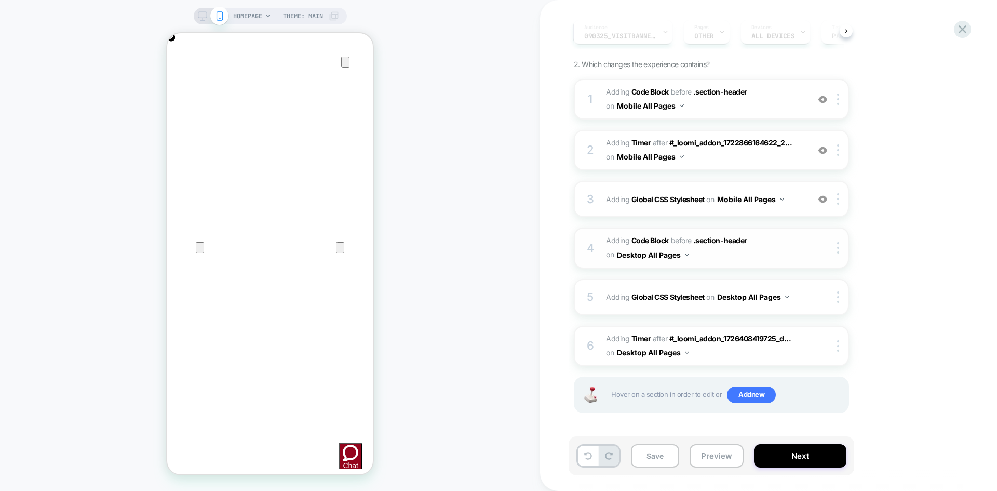
scroll to position [33, 0]
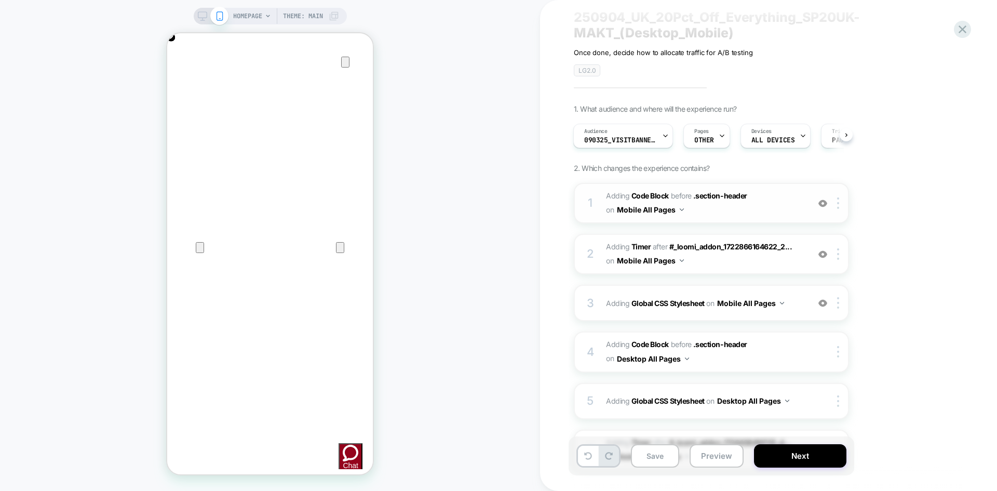
click at [766, 207] on span "Adding Code Block BEFORE .section-header .section-header on Mobile All Pages" at bounding box center [705, 203] width 198 height 28
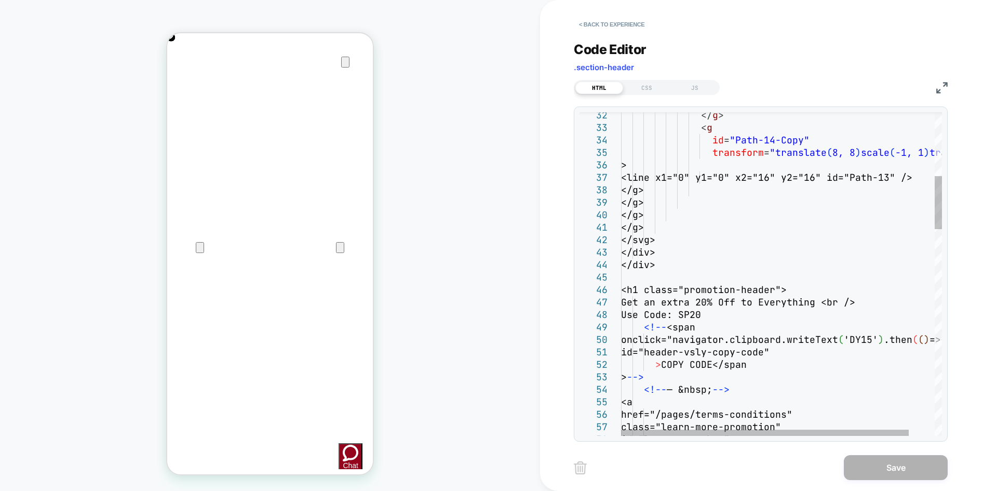
scroll to position [0, 206]
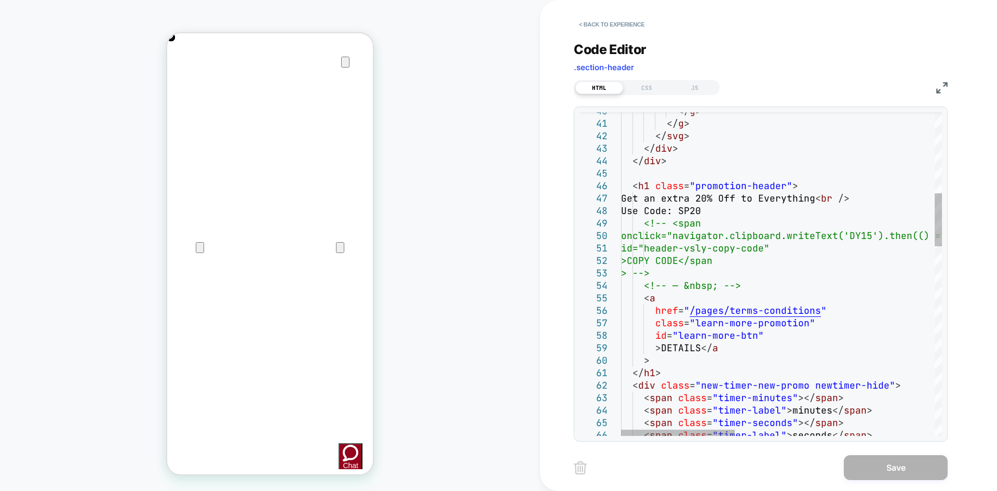
type textarea "**********"
click at [874, 461] on button "Save" at bounding box center [896, 467] width 104 height 25
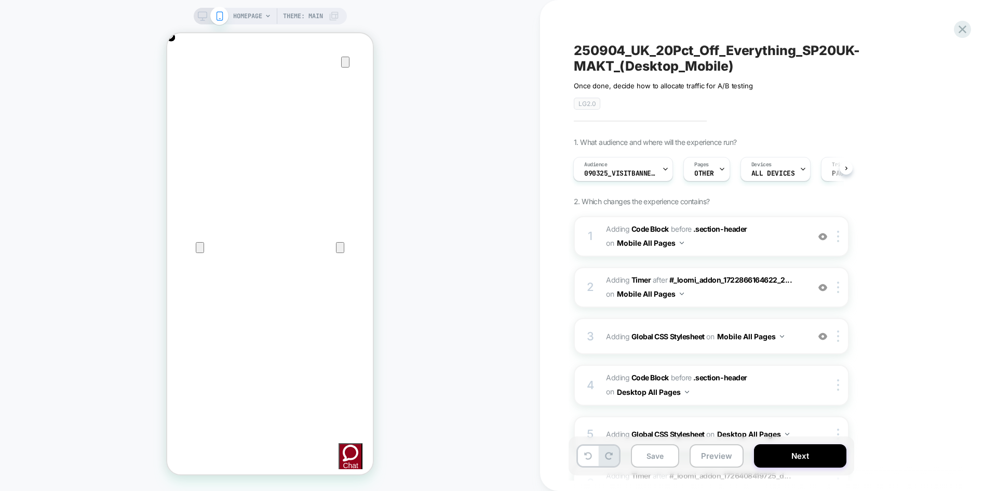
scroll to position [0, 411]
click at [204, 16] on icon at bounding box center [202, 15] width 9 height 9
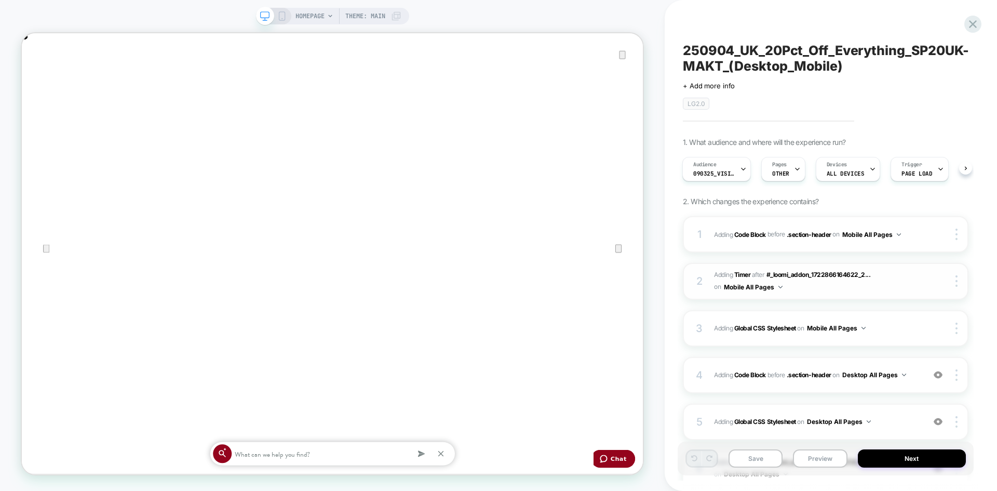
scroll to position [0, 828]
click at [278, 13] on icon at bounding box center [281, 15] width 9 height 9
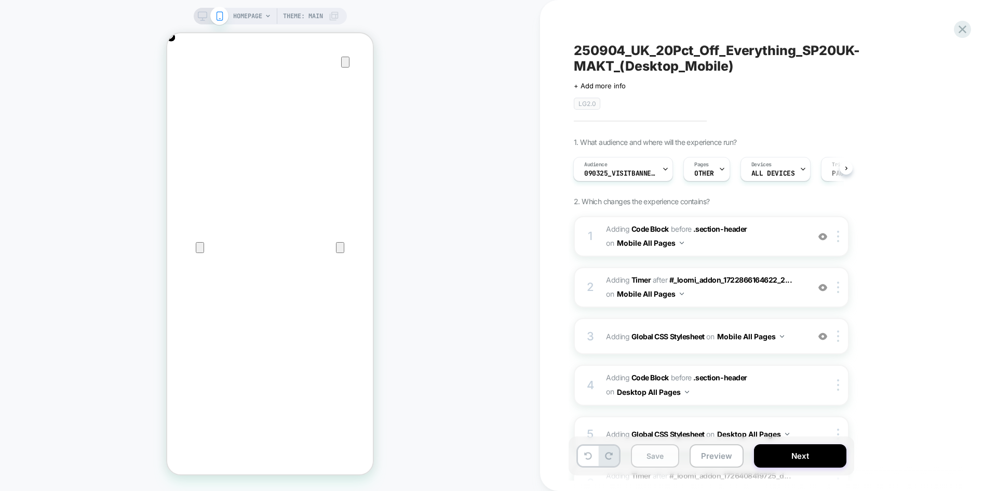
click at [670, 456] on button "Save" at bounding box center [655, 455] width 48 height 23
click at [602, 173] on span "090325_VisitBanner_SP20-MAKT" at bounding box center [620, 173] width 73 height 7
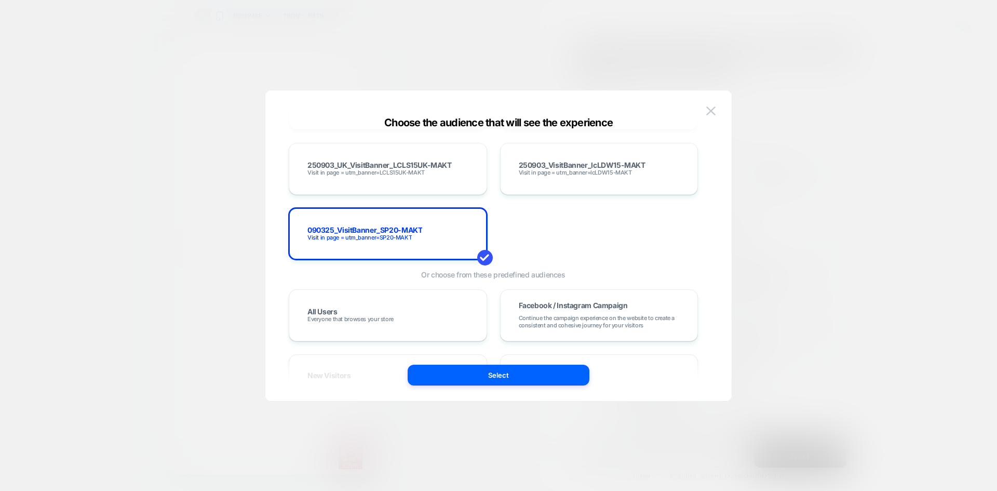
scroll to position [5868, 0]
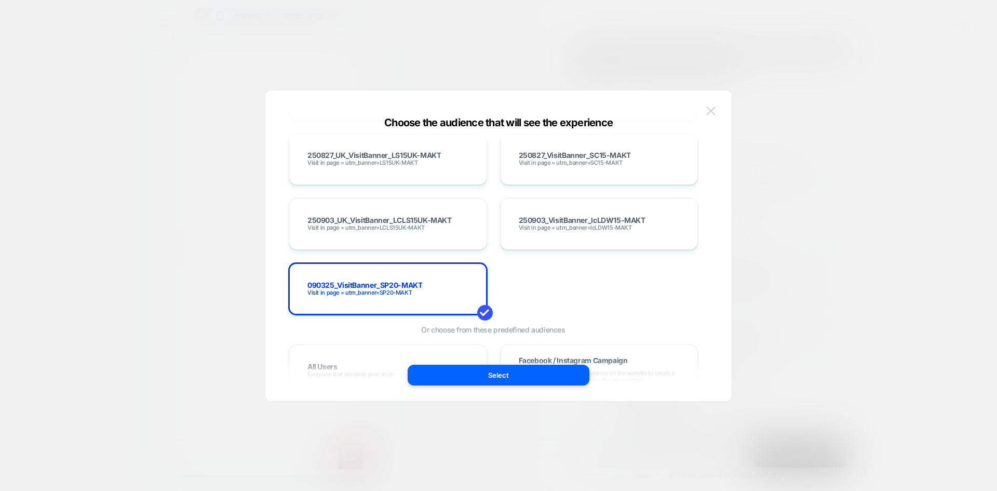
click at [712, 108] on img at bounding box center [710, 110] width 9 height 9
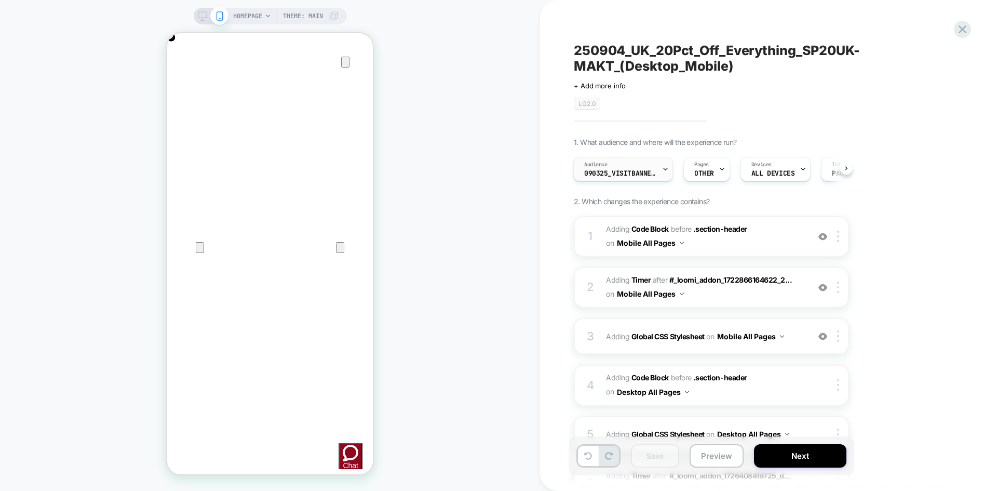
click at [618, 171] on span "090325_VisitBanner_SP20-MAKT" at bounding box center [620, 173] width 73 height 7
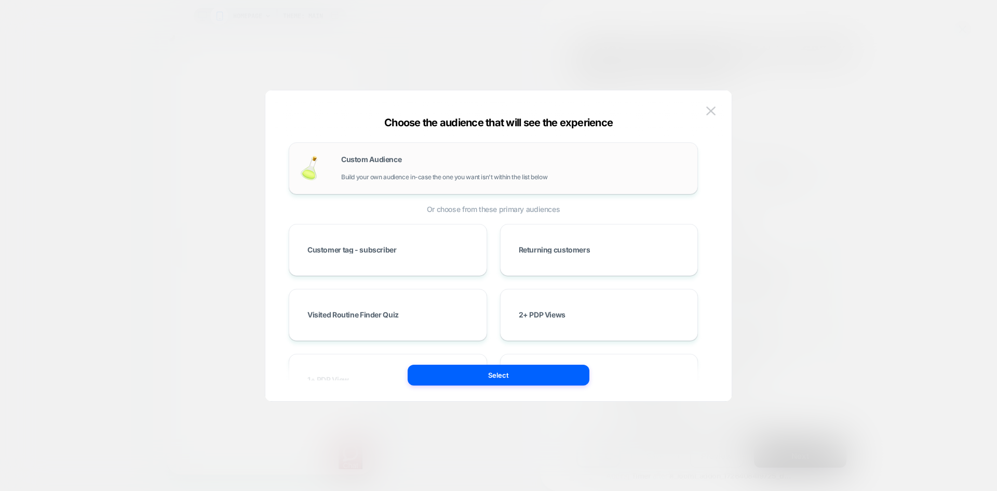
click at [424, 169] on div "Custom Audience Build your own audience in-case the one you want isn't within t…" at bounding box center [514, 168] width 346 height 25
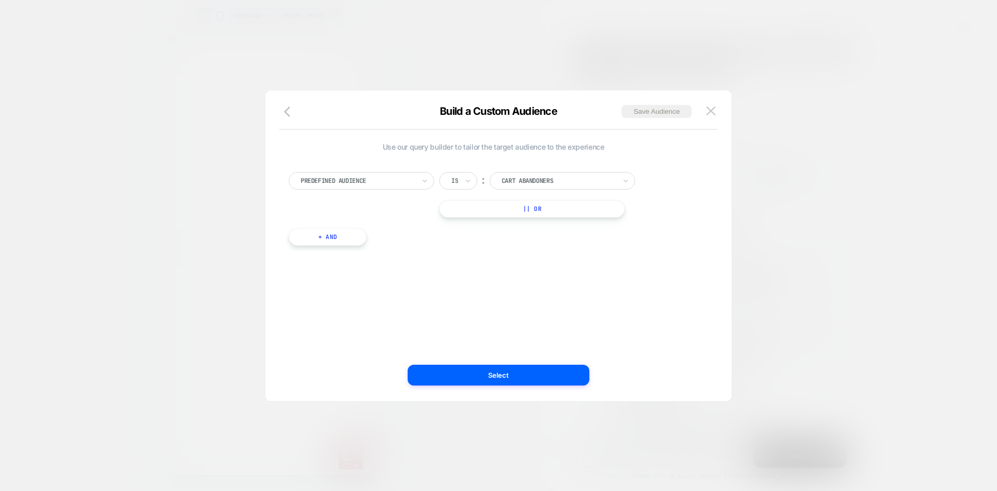
click at [397, 178] on div at bounding box center [358, 180] width 114 height 9
type input "****"
click at [351, 222] on div "Visit In Page" at bounding box center [366, 223] width 135 height 17
click at [448, 189] on div "Is" at bounding box center [458, 181] width 38 height 18
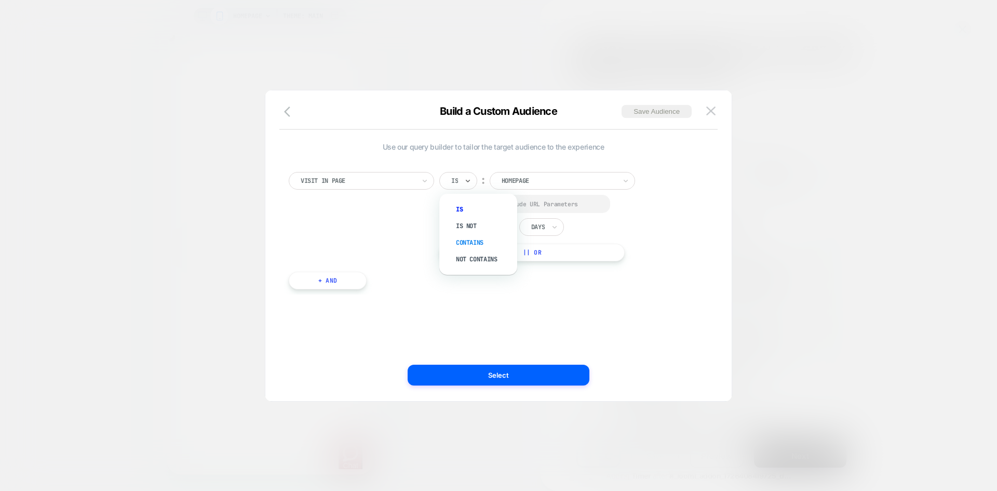
click at [474, 238] on div "Contains" at bounding box center [484, 242] width 68 height 17
click at [457, 203] on div at bounding box center [454, 204] width 8 height 8
click at [505, 231] on input "*" at bounding box center [501, 227] width 26 height 15
click at [495, 226] on input "*" at bounding box center [501, 227] width 26 height 15
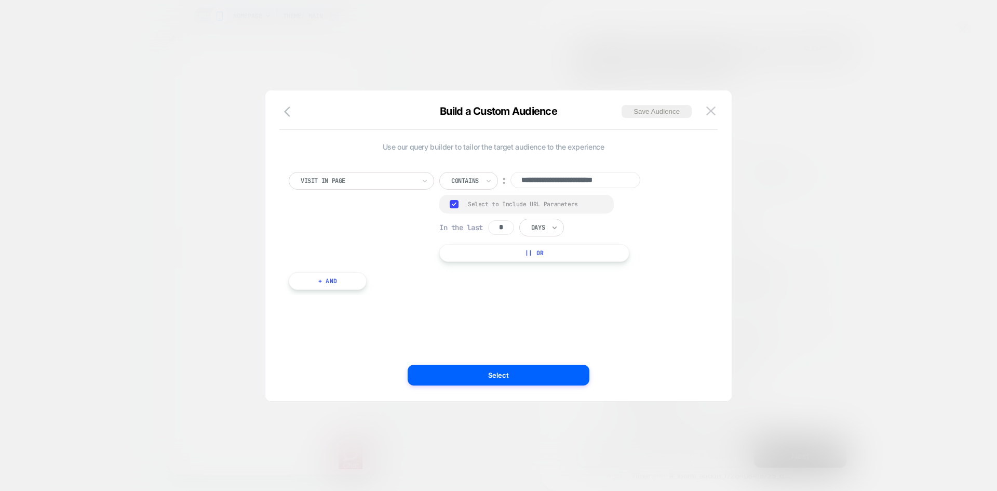
type input "*"
click at [555, 230] on icon at bounding box center [554, 227] width 7 height 10
click at [555, 252] on div "Hours" at bounding box center [566, 256] width 68 height 17
click at [595, 183] on input "**********" at bounding box center [575, 180] width 130 height 16
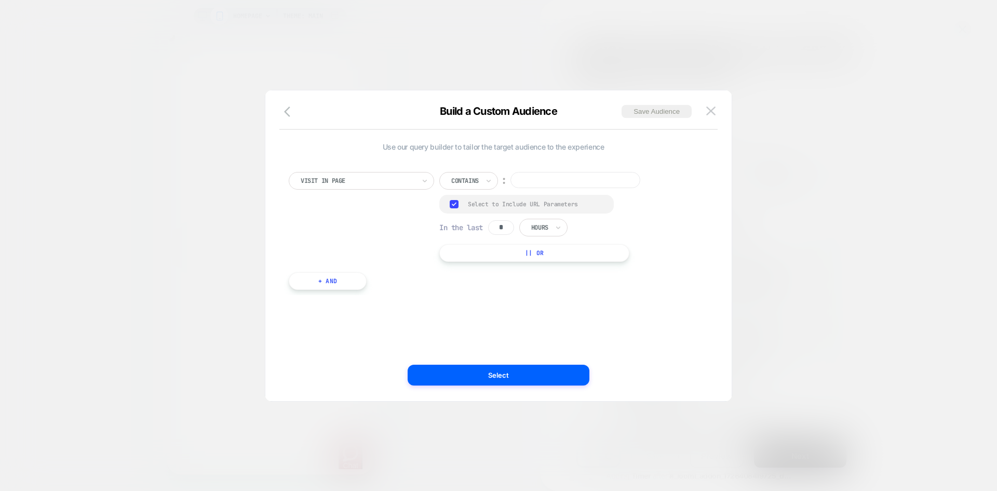
paste input "**********"
type input "**********"
click at [645, 111] on button "Save Audience" at bounding box center [657, 111] width 70 height 13
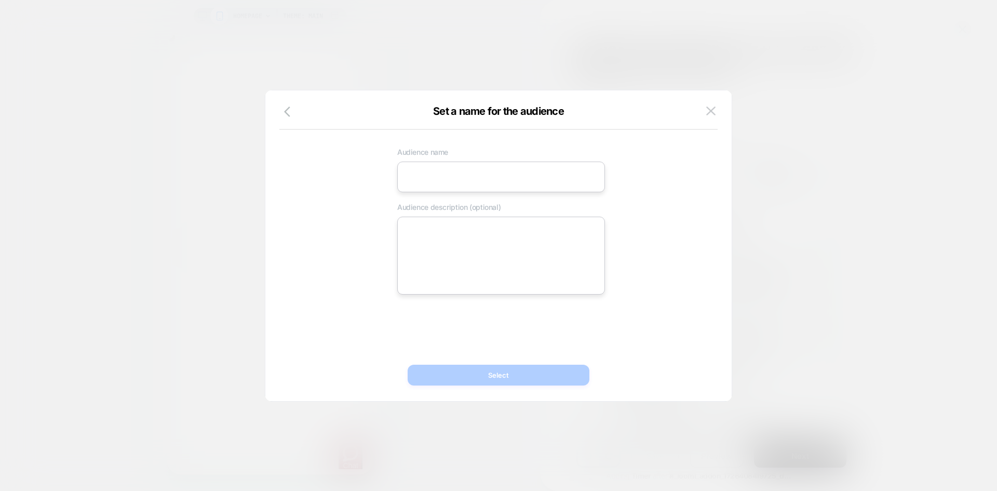
scroll to position [0, 0]
click at [460, 169] on input at bounding box center [501, 176] width 208 height 31
paste input "**********"
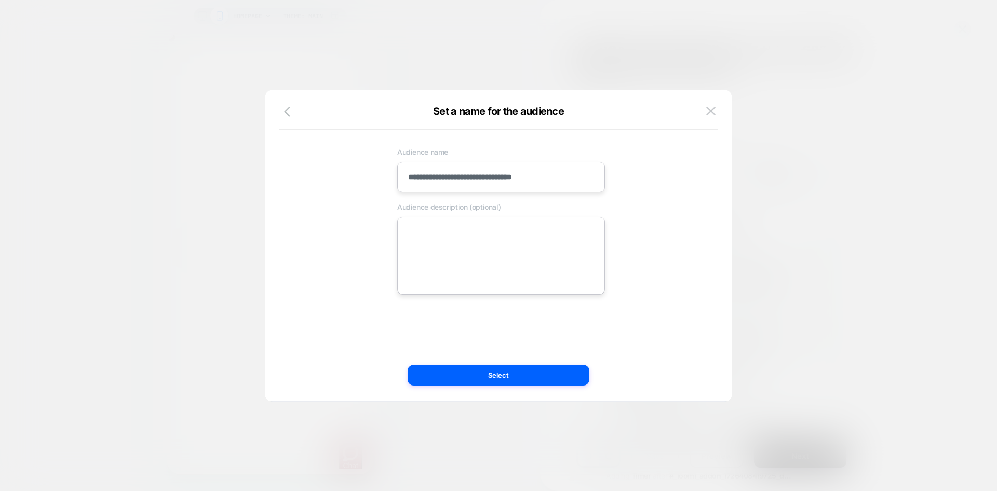
type input "**********"
click at [479, 234] on textarea at bounding box center [501, 256] width 208 height 78
paste textarea "**********"
type textarea "*"
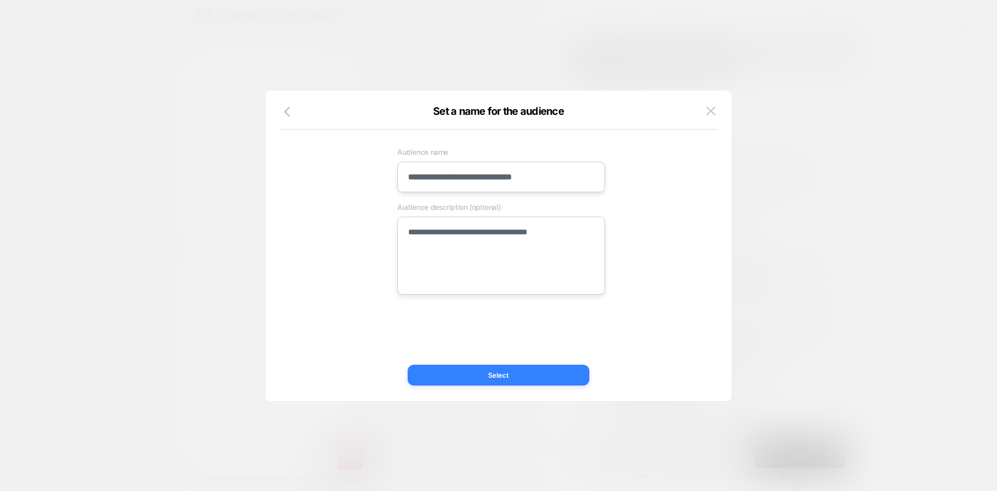
type textarea "**********"
click at [498, 370] on button "Select" at bounding box center [499, 375] width 182 height 21
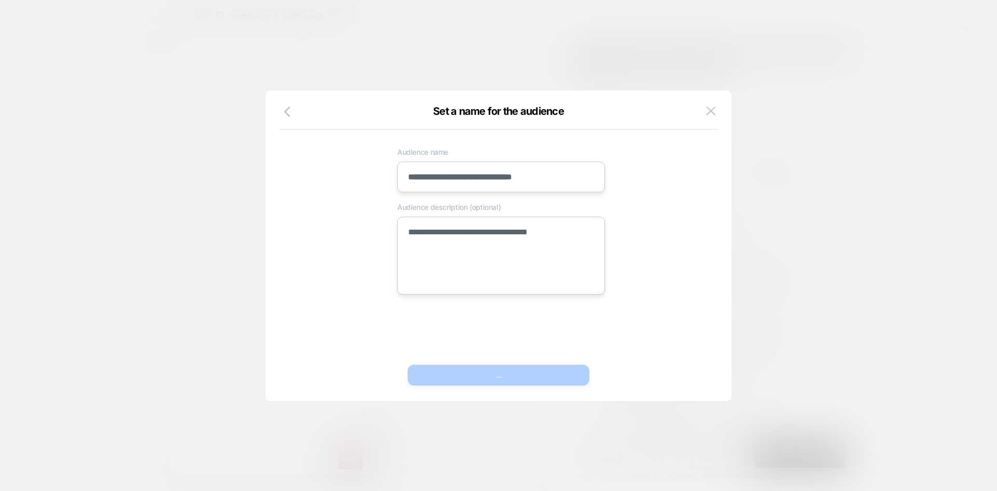
type textarea "*"
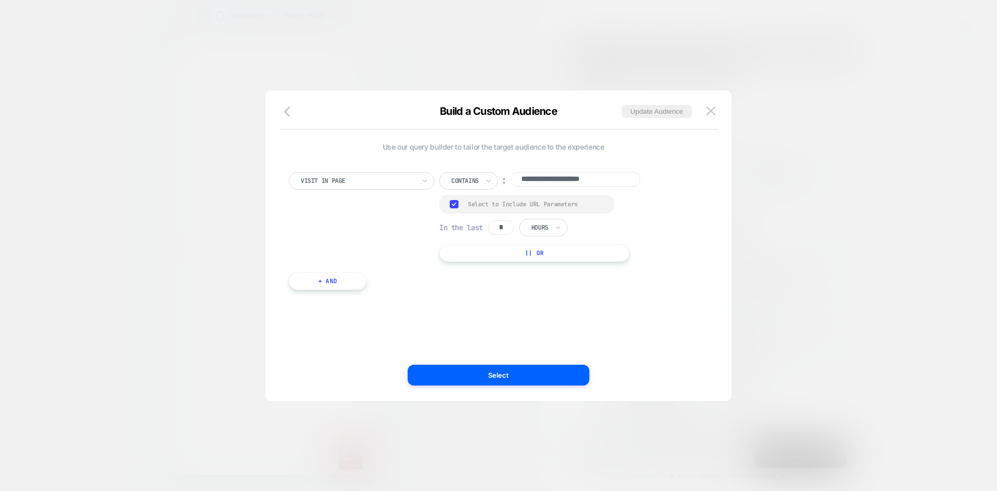
scroll to position [0, 206]
click at [506, 371] on button "Select" at bounding box center [499, 375] width 182 height 21
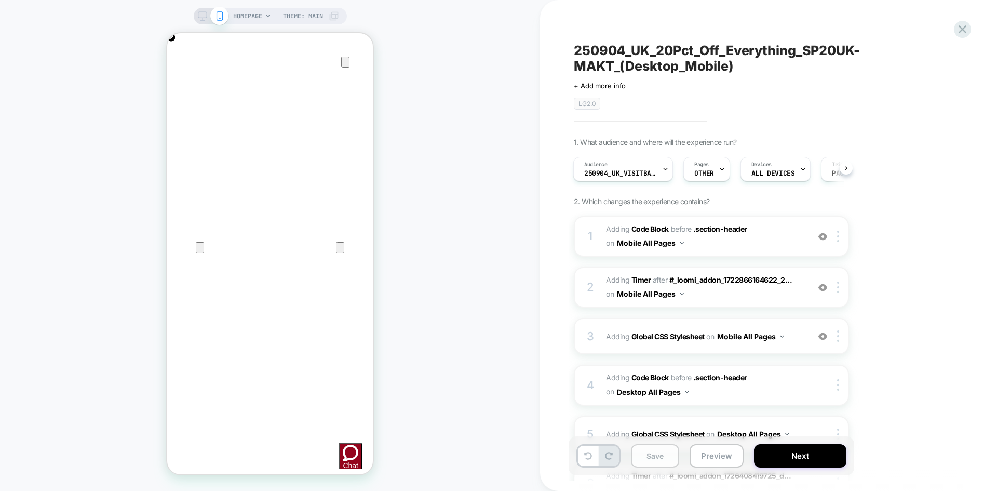
scroll to position [0, 411]
click at [651, 456] on button "Save" at bounding box center [655, 455] width 48 height 23
click at [773, 459] on button "Next" at bounding box center [800, 455] width 92 height 23
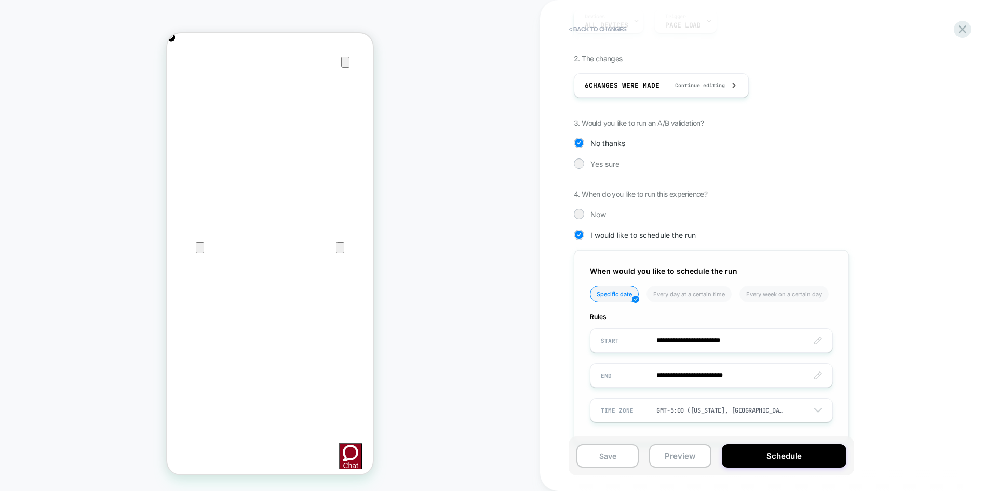
scroll to position [203, 0]
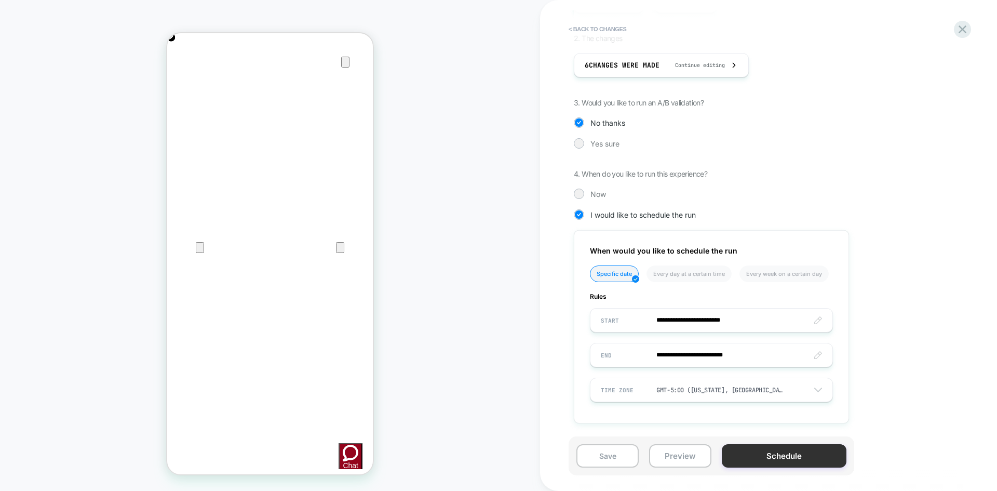
click at [770, 463] on button "Schedule" at bounding box center [784, 455] width 125 height 23
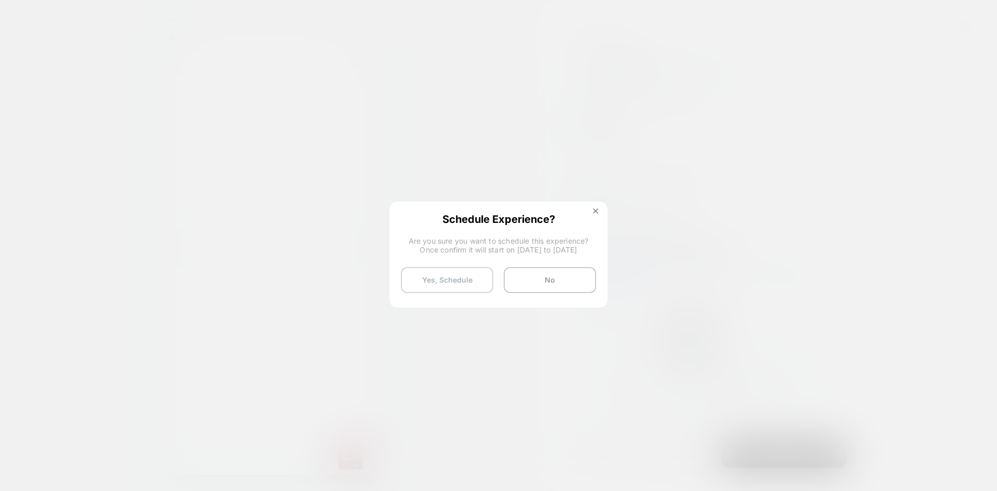
click at [459, 282] on button "Yes, Schedule" at bounding box center [447, 280] width 92 height 26
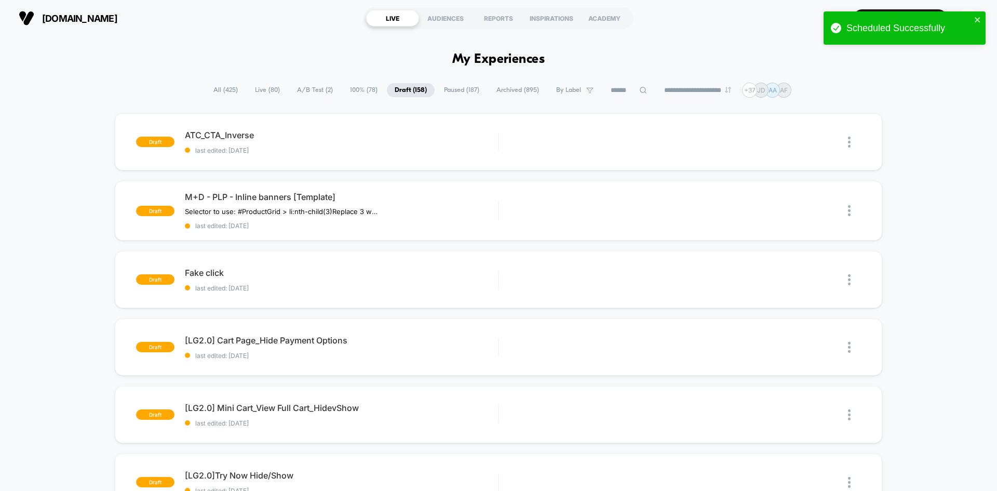
click at [224, 89] on span "All ( 425 )" at bounding box center [226, 90] width 40 height 14
